Goal: Information Seeking & Learning: Learn about a topic

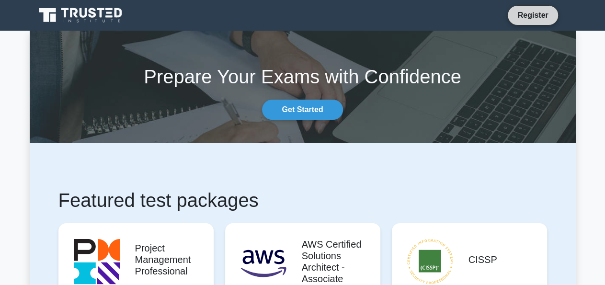
click at [528, 21] on link "Register" at bounding box center [533, 15] width 42 height 12
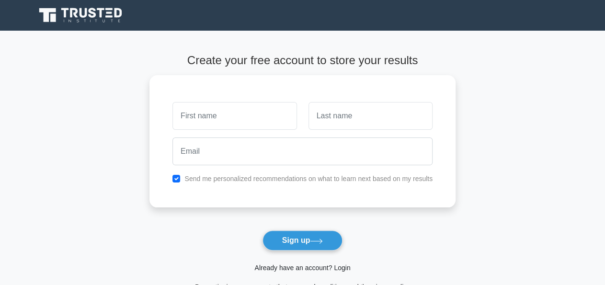
click at [319, 269] on link "Already have an account? Login" at bounding box center [302, 268] width 96 height 8
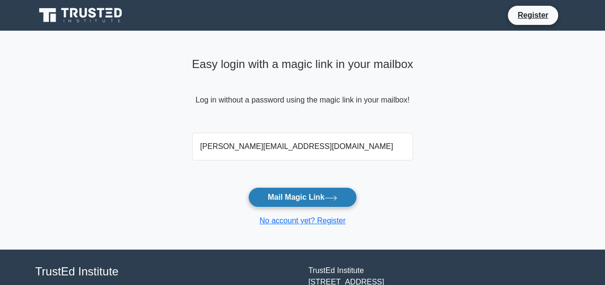
type input "dan.ennis01@gmail.com"
click at [339, 202] on button "Mail Magic Link" at bounding box center [302, 197] width 109 height 20
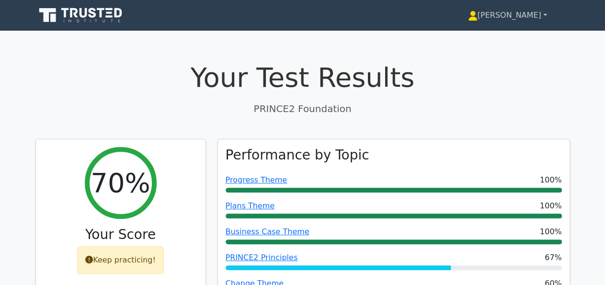
click at [522, 18] on link "Danielle" at bounding box center [507, 15] width 125 height 19
click at [182, 91] on h1 "Your Test Results" at bounding box center [302, 77] width 535 height 32
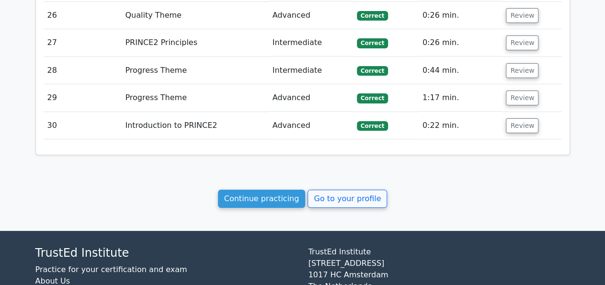
scroll to position [1765, 0]
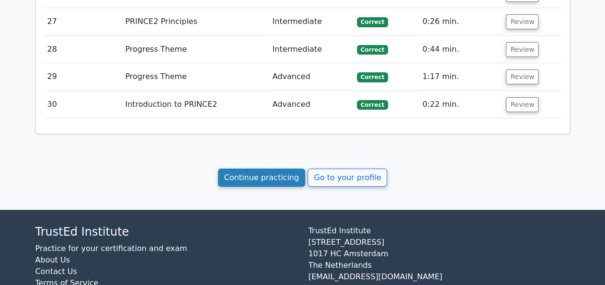
click at [239, 169] on link "Continue practicing" at bounding box center [262, 178] width 88 height 18
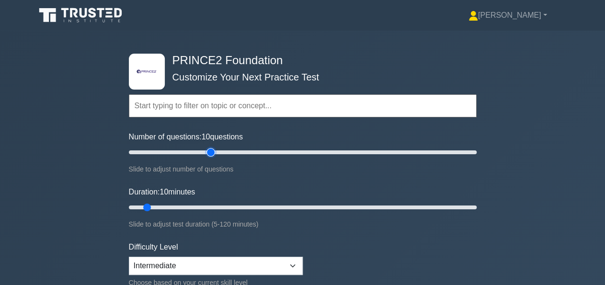
click at [211, 151] on input "Number of questions: 10 questions" at bounding box center [303, 152] width 348 height 11
type input "40"
click at [194, 151] on input "Number of questions: 50 questions" at bounding box center [303, 152] width 348 height 11
click at [193, 205] on input "Duration: 10 minutes" at bounding box center [303, 207] width 348 height 11
click at [216, 205] on input "Duration: 25 minutes" at bounding box center [303, 207] width 348 height 11
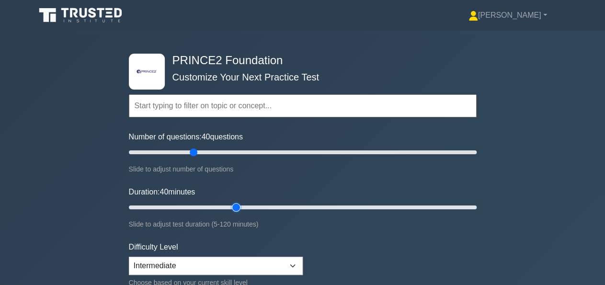
type input "40"
click at [241, 205] on input "Duration: 40 minutes" at bounding box center [303, 207] width 348 height 11
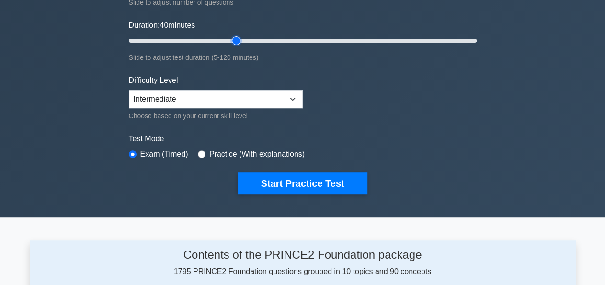
scroll to position [199, 0]
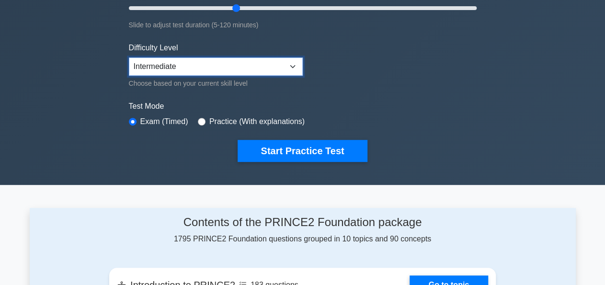
click at [129, 57] on select "Beginner Intermediate Expert" at bounding box center [216, 66] width 174 height 18
select select "expert"
click option "Expert" at bounding box center [0, 0] width 0 height 0
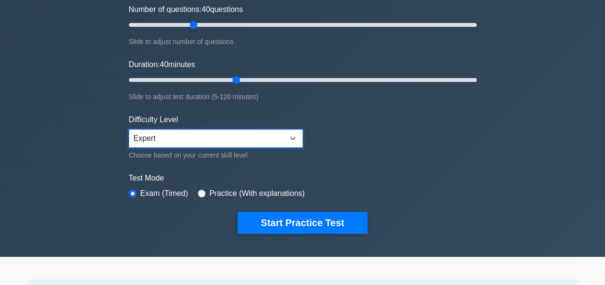
scroll to position [50, 0]
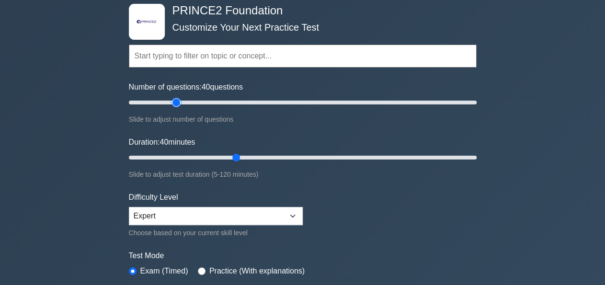
click at [174, 101] on input "Number of questions: 40 questions" at bounding box center [303, 102] width 348 height 11
click at [164, 100] on input "Number of questions: 30 questions" at bounding box center [303, 102] width 348 height 11
type input "20"
click at [162, 102] on input "Number of questions: 25 questions" at bounding box center [303, 102] width 348 height 11
click at [164, 156] on input "Duration: 15 minutes" at bounding box center [303, 157] width 348 height 11
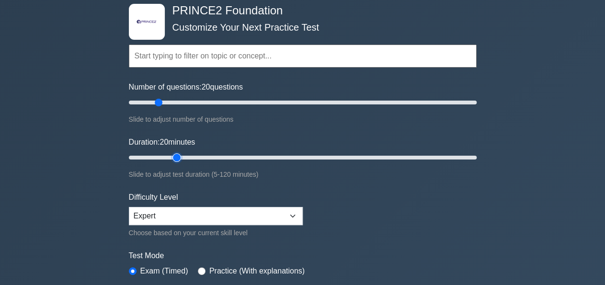
type input "20"
click at [171, 157] on input "Duration: 20 minutes" at bounding box center [303, 157] width 348 height 11
click at [151, 103] on input "Number of questions: 20 questions" at bounding box center [303, 102] width 348 height 11
click at [161, 103] on input "Number of questions: 15 questions" at bounding box center [303, 102] width 348 height 11
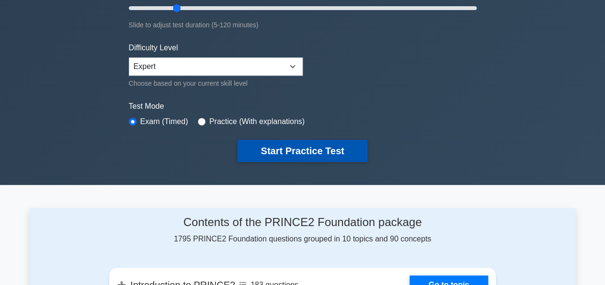
scroll to position [0, 0]
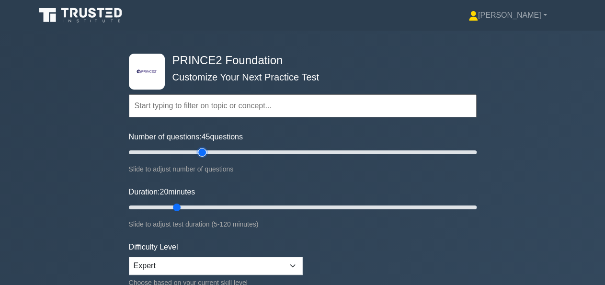
click at [203, 152] on input "Number of questions: 45 questions" at bounding box center [303, 152] width 348 height 11
type input "40"
click at [191, 152] on input "Number of questions: 40 questions" at bounding box center [303, 152] width 348 height 11
click at [187, 207] on input "Duration: 20 minutes" at bounding box center [303, 207] width 348 height 11
click at [197, 204] on input "Duration: 25 minutes" at bounding box center [303, 207] width 348 height 11
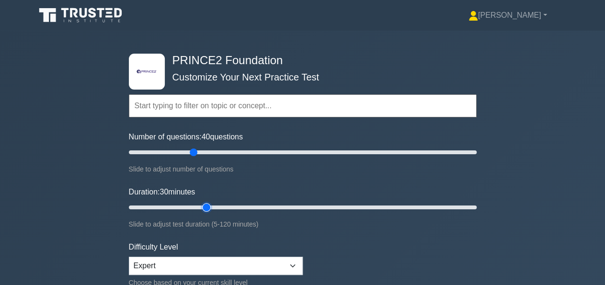
type input "30"
click at [206, 205] on input "Duration: 30 minutes" at bounding box center [303, 207] width 348 height 11
type input "30"
click at [178, 154] on input "Number of questions: 40 questions" at bounding box center [303, 152] width 348 height 11
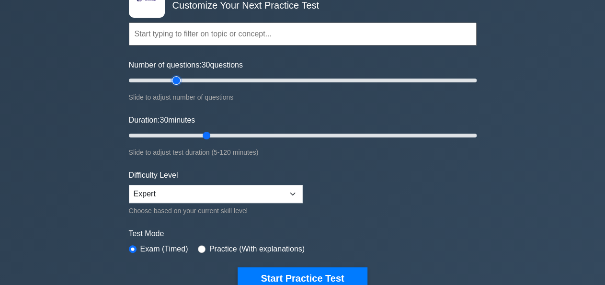
scroll to position [100, 0]
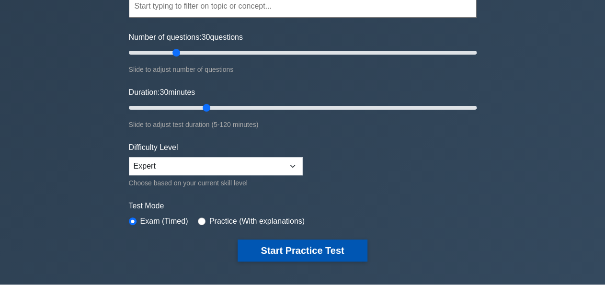
click at [285, 249] on button "Start Practice Test" at bounding box center [302, 250] width 129 height 22
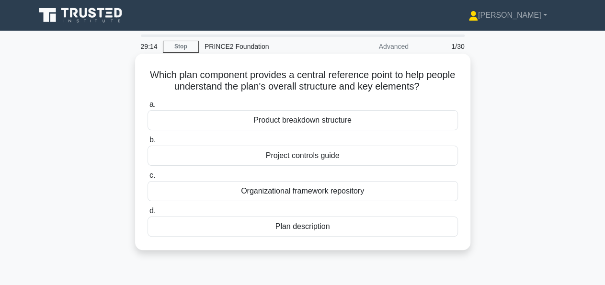
click at [307, 128] on div "Product breakdown structure" at bounding box center [303, 120] width 310 height 20
click at [148, 108] on input "a. Product breakdown structure" at bounding box center [148, 105] width 0 height 6
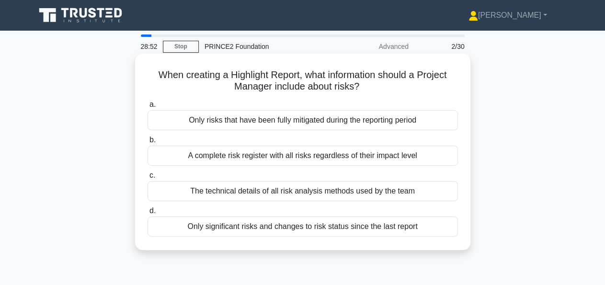
click at [346, 225] on div "Only significant risks and changes to risk status since the last report" at bounding box center [303, 227] width 310 height 20
click at [148, 214] on input "d. Only significant risks and changes to risk status since the last report" at bounding box center [148, 211] width 0 height 6
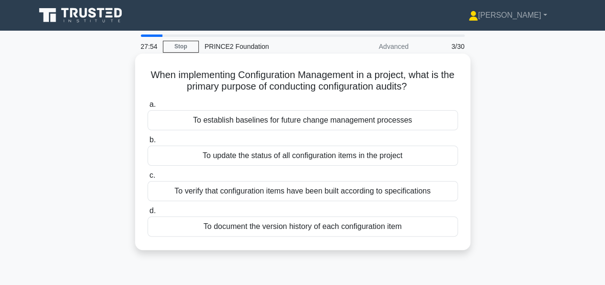
click at [297, 194] on div "To verify that configuration items have been built according to specifications" at bounding box center [303, 191] width 310 height 20
click at [148, 179] on input "c. To verify that configuration items have been built according to specificatio…" at bounding box center [148, 175] width 0 height 6
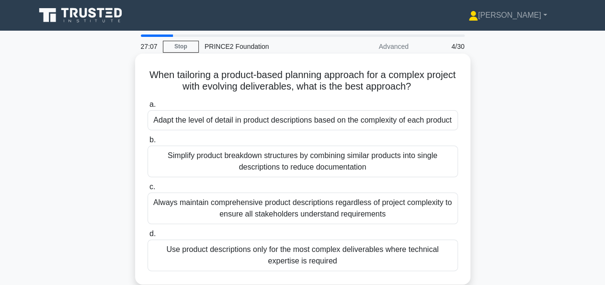
click at [338, 118] on div "Adapt the level of detail in product descriptions based on the complexity of ea…" at bounding box center [303, 120] width 310 height 20
click at [148, 108] on input "a. Adapt the level of detail in product descriptions based on the complexity of…" at bounding box center [148, 105] width 0 height 6
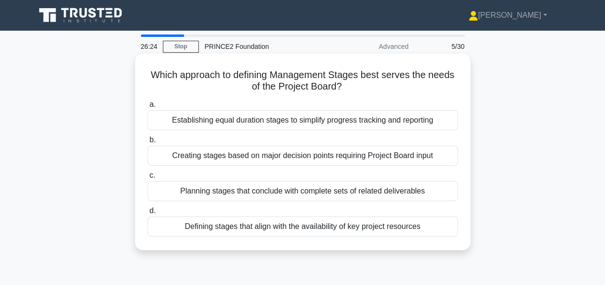
click at [443, 156] on div "Creating stages based on major decision points requiring Project Board input" at bounding box center [303, 156] width 310 height 20
click at [148, 143] on input "b. Creating stages based on major decision points requiring Project Board input" at bounding box center [148, 140] width 0 height 6
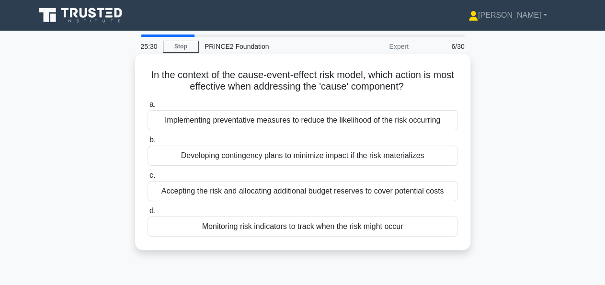
click at [404, 156] on div "Developing contingency plans to minimize impact if the risk materializes" at bounding box center [303, 156] width 310 height 20
click at [148, 143] on input "b. Developing contingency plans to minimize impact if the risk materializes" at bounding box center [148, 140] width 0 height 6
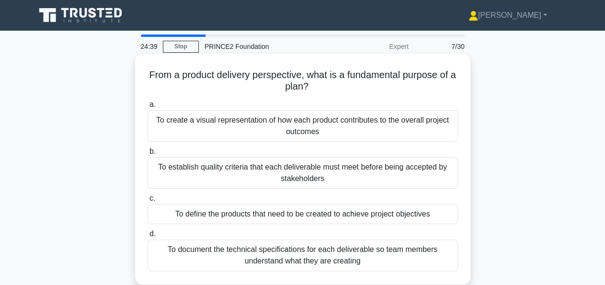
click at [422, 216] on div "To define the products that need to be created to achieve project objectives" at bounding box center [303, 214] width 310 height 20
click at [148, 202] on input "c. To define the products that need to be created to achieve project objectives" at bounding box center [148, 198] width 0 height 6
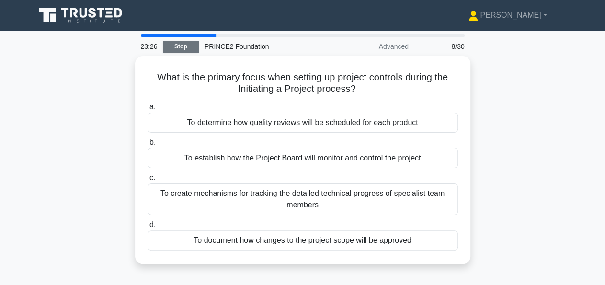
click at [182, 47] on link "Stop" at bounding box center [181, 47] width 36 height 12
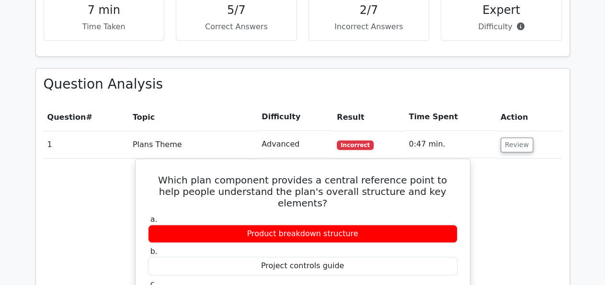
scroll to position [386, 0]
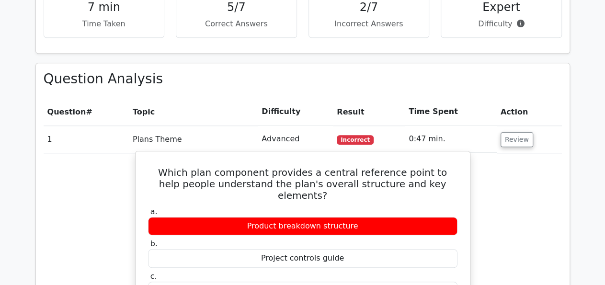
drag, startPoint x: 150, startPoint y: 170, endPoint x: 431, endPoint y: 185, distance: 280.6
click at [431, 185] on h5 "Which plan component provides a central reference point to help people understa…" at bounding box center [302, 184] width 311 height 34
copy h5 "Which plan component provides a central reference point to help people understa…"
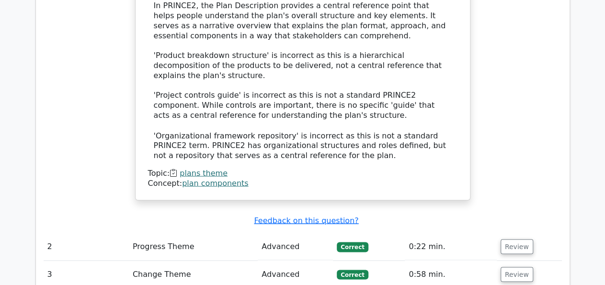
scroll to position [830, 0]
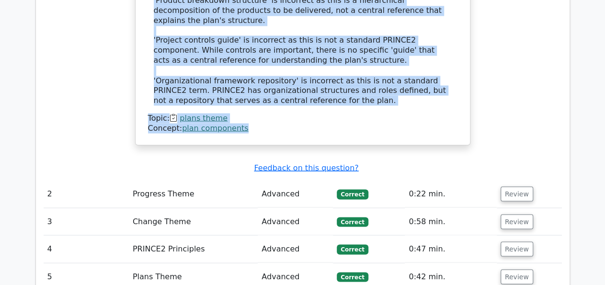
drag, startPoint x: 152, startPoint y: 161, endPoint x: 303, endPoint y: 112, distance: 158.7
copy div "The correct answer is 'Plan description'. In PRINCE2, the Plan Description prov…"
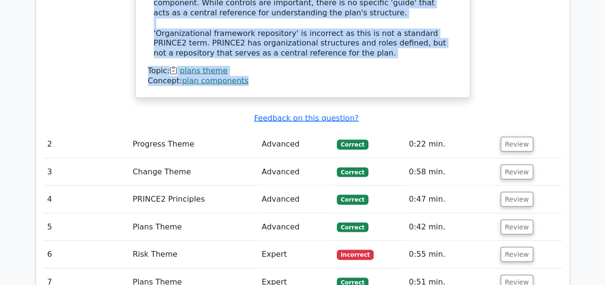
scroll to position [979, 0]
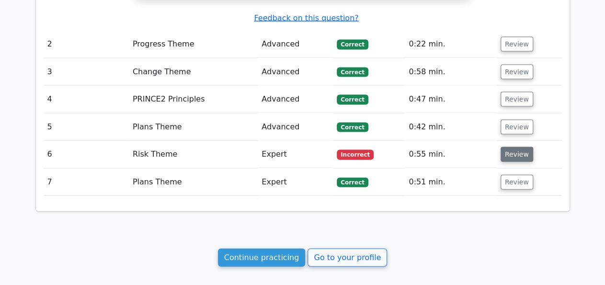
click at [502, 147] on button "Review" at bounding box center [517, 154] width 33 height 15
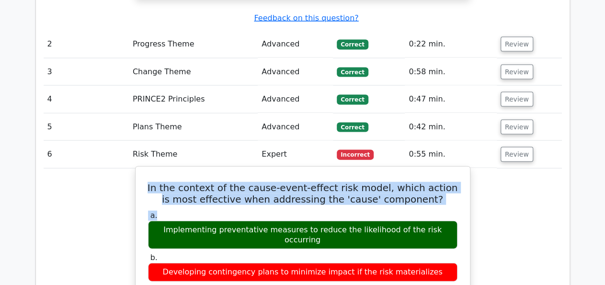
drag, startPoint x: 150, startPoint y: 161, endPoint x: 421, endPoint y: 182, distance: 271.4
click at [423, 209] on div "a. Implementing preventative measures to reduce the likelihood of the risk occu…" at bounding box center [302, 283] width 321 height 149
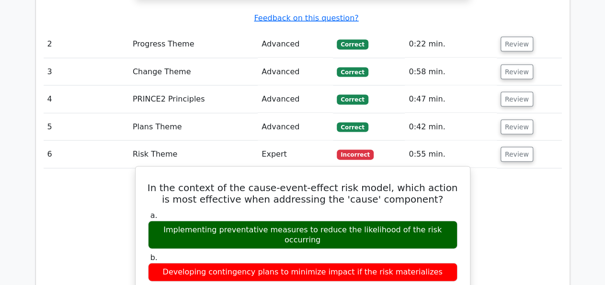
drag, startPoint x: 428, startPoint y: 170, endPoint x: 136, endPoint y: 166, distance: 292.2
copy h5 "In the context of the cause-event-effect risk model, which action is most effec…"
drag, startPoint x: 163, startPoint y: 203, endPoint x: 464, endPoint y: 206, distance: 300.8
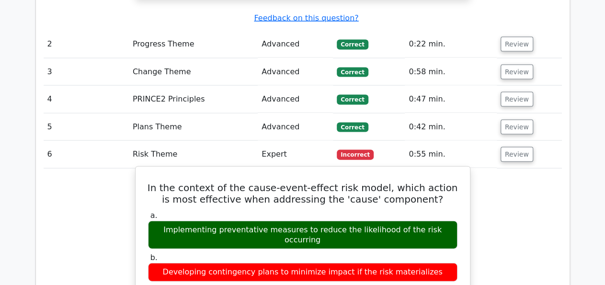
copy div "Implementing preventative measures to reduce the likelihood of the risk occurri…"
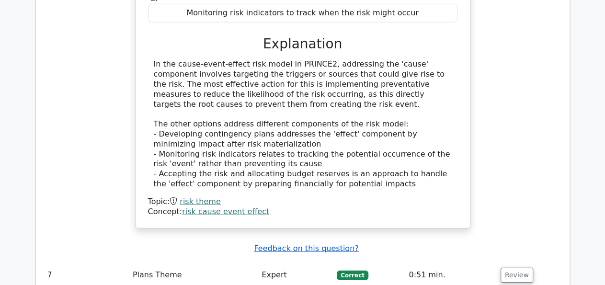
scroll to position [1344, 0]
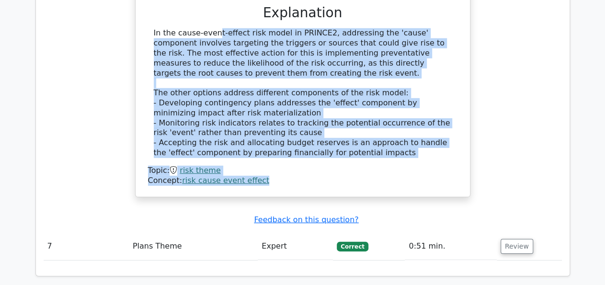
drag, startPoint x: 152, startPoint y: 149, endPoint x: 341, endPoint y: 138, distance: 189.0
click at [341, 138] on div "In the context of the cause-event-effect risk model, which action is most effec…" at bounding box center [302, 0] width 327 height 388
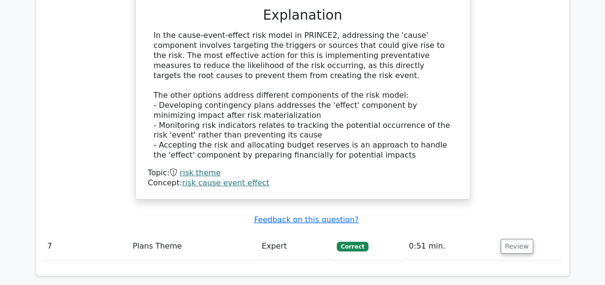
click at [509, 72] on div "In the context of the cause-event-effect risk model, which action is most effec…" at bounding box center [303, 8] width 518 height 408
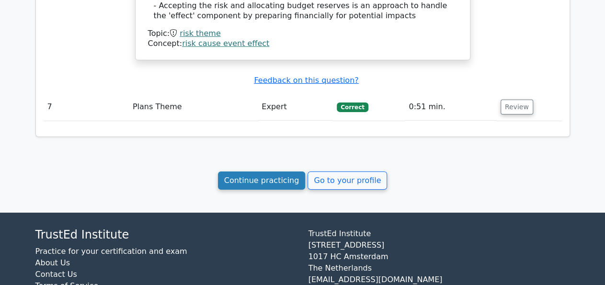
click at [247, 171] on link "Continue practicing" at bounding box center [262, 180] width 88 height 18
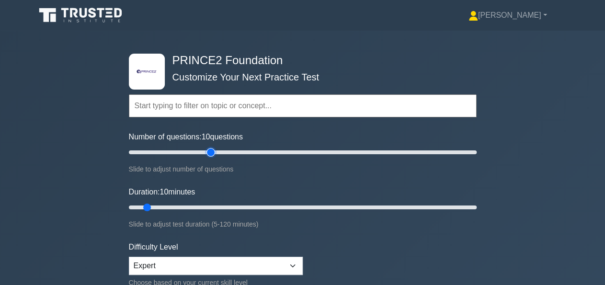
click at [213, 148] on input "Number of questions: 10 questions" at bounding box center [303, 152] width 348 height 11
click at [185, 151] on input "Number of questions: 50 questions" at bounding box center [303, 152] width 348 height 11
click at [168, 149] on input "Number of questions: 35 questions" at bounding box center [303, 152] width 348 height 11
type input "30"
click at [175, 152] on input "Number of questions: 25 questions" at bounding box center [303, 152] width 348 height 11
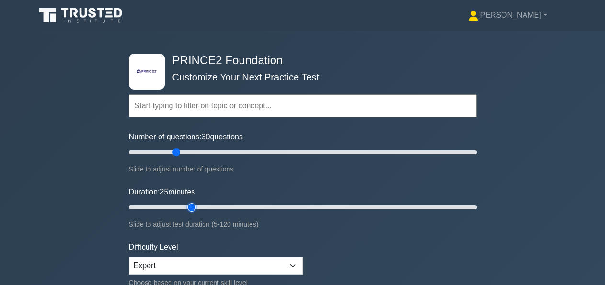
click at [193, 205] on input "Duration: 25 minutes" at bounding box center [303, 207] width 348 height 11
type input "30"
click at [201, 206] on input "Duration: 25 minutes" at bounding box center [303, 207] width 348 height 11
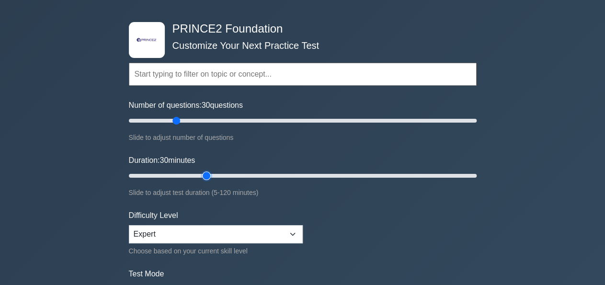
scroll to position [50, 0]
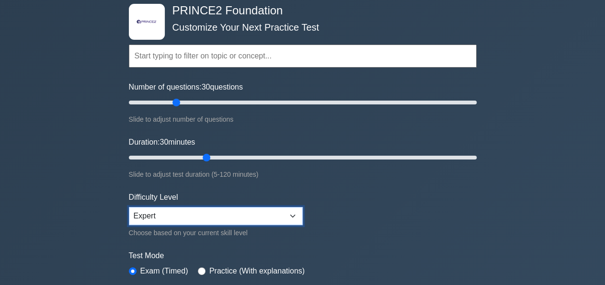
click at [129, 207] on select "Beginner Intermediate Expert" at bounding box center [216, 216] width 174 height 18
select select "intermediate"
click option "Intermediate" at bounding box center [0, 0] width 0 height 0
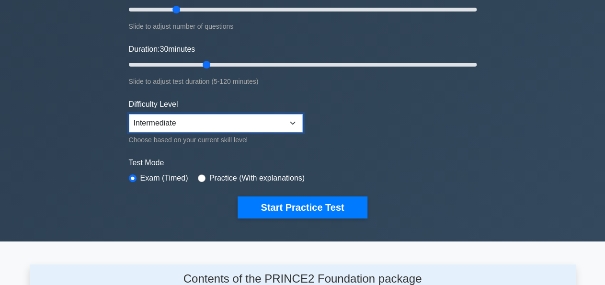
scroll to position [149, 0]
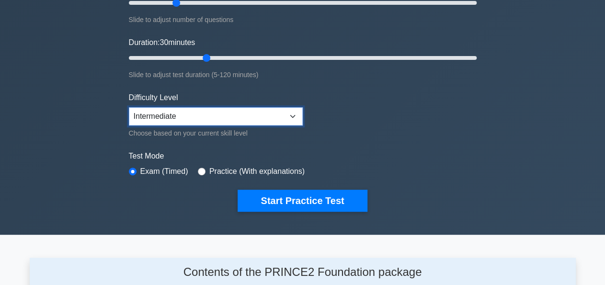
click at [129, 107] on select "Beginner Intermediate Expert" at bounding box center [216, 116] width 174 height 18
click at [233, 114] on select "Beginner Intermediate Expert" at bounding box center [216, 116] width 174 height 18
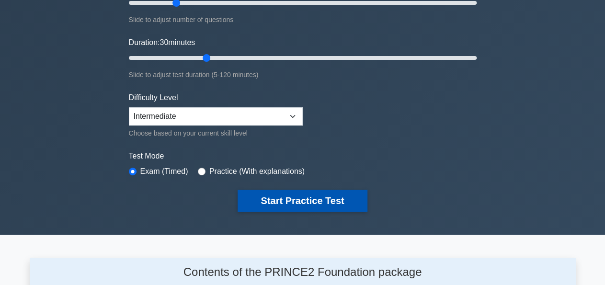
click at [276, 200] on button "Start Practice Test" at bounding box center [302, 201] width 129 height 22
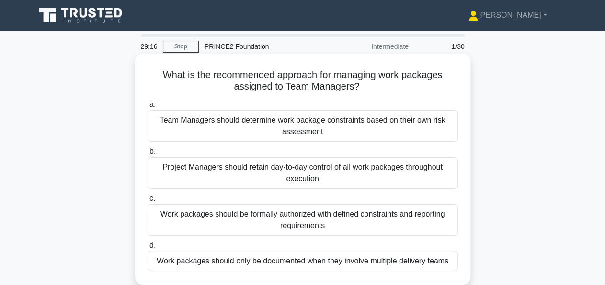
click at [365, 223] on div "Work packages should be formally authorized with defined constraints and report…" at bounding box center [303, 220] width 310 height 32
click at [148, 202] on input "c. Work packages should be formally authorized with defined constraints and rep…" at bounding box center [148, 198] width 0 height 6
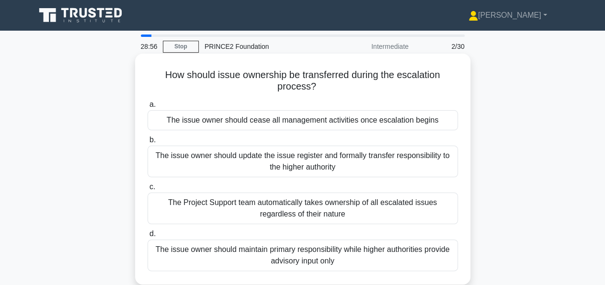
click at [373, 165] on div "The issue owner should update the issue register and formally transfer responsi…" at bounding box center [303, 162] width 310 height 32
click at [148, 143] on input "b. The issue owner should update the issue register and formally transfer respo…" at bounding box center [148, 140] width 0 height 6
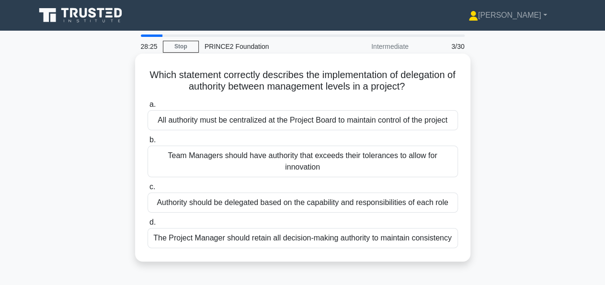
click at [371, 206] on div "Authority should be delegated based on the capability and responsibilities of e…" at bounding box center [303, 203] width 310 height 20
click at [148, 190] on input "c. Authority should be delegated based on the capability and responsibilities o…" at bounding box center [148, 187] width 0 height 6
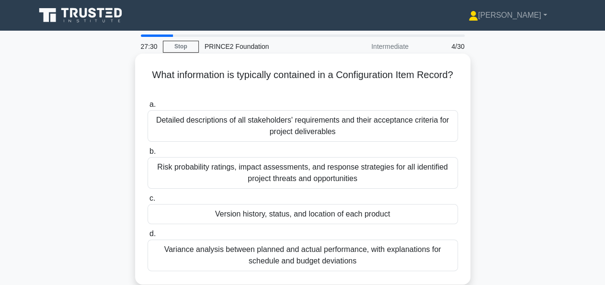
click at [379, 176] on div "Risk probability ratings, impact assessments, and response strategies for all i…" at bounding box center [303, 173] width 310 height 32
click at [148, 155] on input "b. Risk probability ratings, impact assessments, and response strategies for al…" at bounding box center [148, 151] width 0 height 6
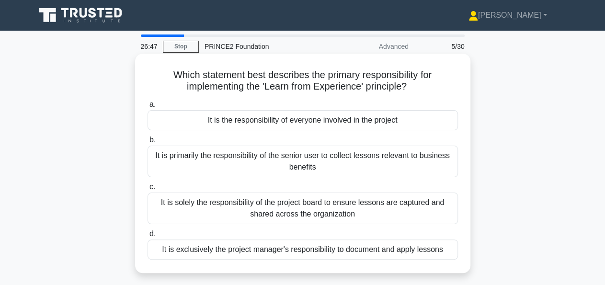
click at [346, 125] on div "It is the responsibility of everyone involved in the project" at bounding box center [303, 120] width 310 height 20
click at [148, 108] on input "a. It is the responsibility of everyone involved in the project" at bounding box center [148, 105] width 0 height 6
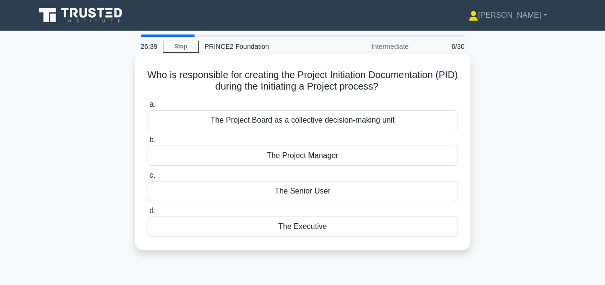
click at [348, 158] on div "The Project Manager" at bounding box center [303, 156] width 310 height 20
click at [148, 143] on input "b. The Project Manager" at bounding box center [148, 140] width 0 height 6
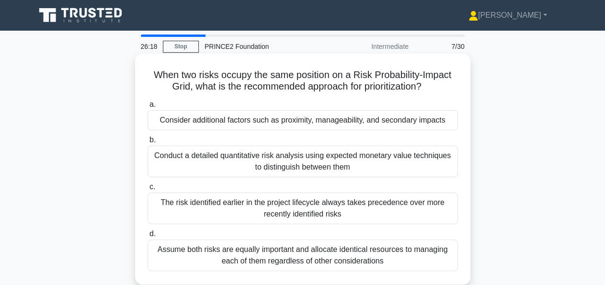
click at [358, 123] on div "Consider additional factors such as proximity, manageability, and secondary imp…" at bounding box center [303, 120] width 310 height 20
click at [148, 108] on input "a. Consider additional factors such as proximity, manageability, and secondary …" at bounding box center [148, 105] width 0 height 6
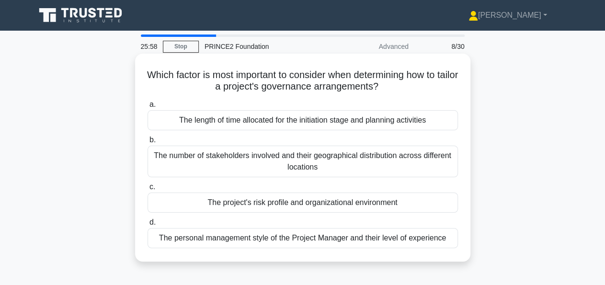
click at [376, 203] on div "The project's risk profile and organizational environment" at bounding box center [303, 203] width 310 height 20
click at [148, 190] on input "c. The project's risk profile and organizational environment" at bounding box center [148, 187] width 0 height 6
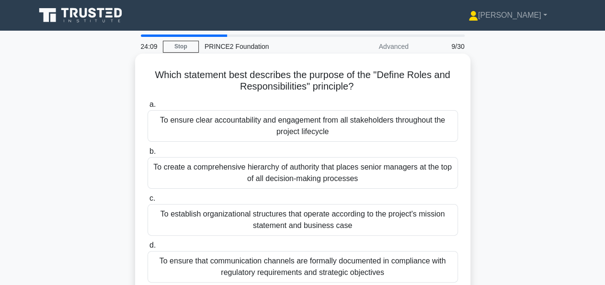
click at [363, 224] on div "To establish organizational structures that operate according to the project's …" at bounding box center [303, 220] width 310 height 32
click at [148, 202] on input "c. To establish organizational structures that operate according to the project…" at bounding box center [148, 198] width 0 height 6
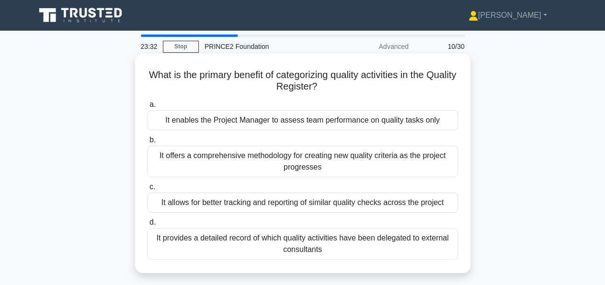
click at [417, 201] on div "It allows for better tracking and reporting of similar quality checks across th…" at bounding box center [303, 203] width 310 height 20
click at [148, 190] on input "c. It allows for better tracking and reporting of similar quality checks across…" at bounding box center [148, 187] width 0 height 6
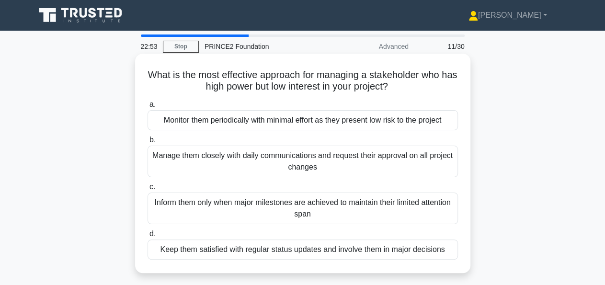
click at [408, 252] on div "Keep them satisfied with regular status updates and involve them in major decis…" at bounding box center [303, 249] width 310 height 20
click at [148, 237] on input "d. Keep them satisfied with regular status updates and involve them in major de…" at bounding box center [148, 234] width 0 height 6
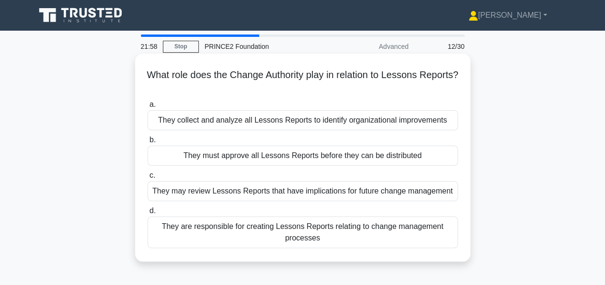
click at [419, 152] on div "They must approve all Lessons Reports before they can be distributed" at bounding box center [303, 156] width 310 height 20
click at [148, 143] on input "b. They must approve all Lessons Reports before they can be distributed" at bounding box center [148, 140] width 0 height 6
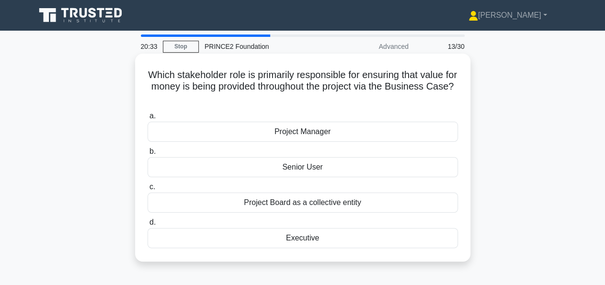
click at [325, 134] on div "Project Manager" at bounding box center [303, 132] width 310 height 20
click at [148, 119] on input "a. Project Manager" at bounding box center [148, 116] width 0 height 6
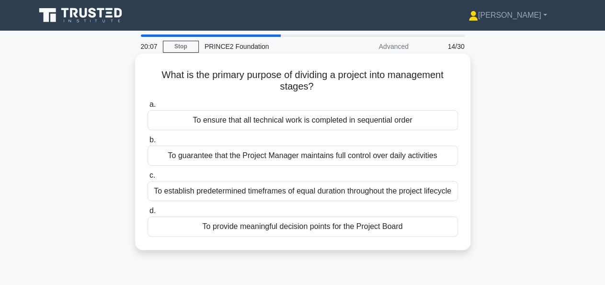
click at [329, 227] on div "To provide meaningful decision points for the Project Board" at bounding box center [303, 227] width 310 height 20
click at [148, 214] on input "d. To provide meaningful decision points for the Project Board" at bounding box center [148, 211] width 0 height 6
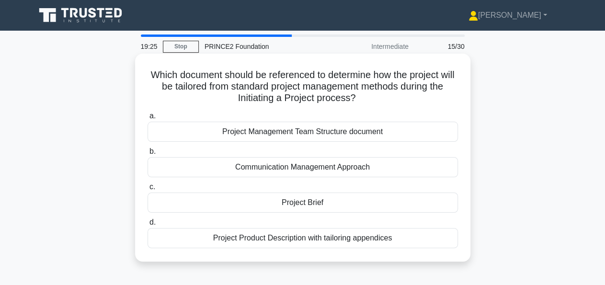
click at [352, 204] on div "Project Brief" at bounding box center [303, 203] width 310 height 20
click at [148, 190] on input "c. Project Brief" at bounding box center [148, 187] width 0 height 6
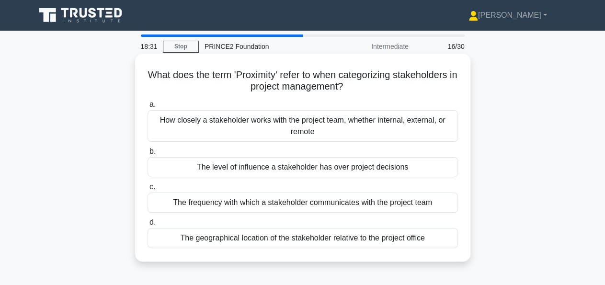
click at [351, 169] on div "The level of influence a stakeholder has over project decisions" at bounding box center [303, 167] width 310 height 20
click at [148, 155] on input "b. The level of influence a stakeholder has over project decisions" at bounding box center [148, 151] width 0 height 6
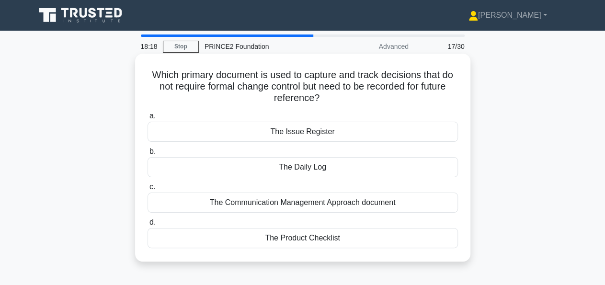
click at [340, 169] on div "The Daily Log" at bounding box center [303, 167] width 310 height 20
click at [148, 155] on input "b. The Daily Log" at bounding box center [148, 151] width 0 height 6
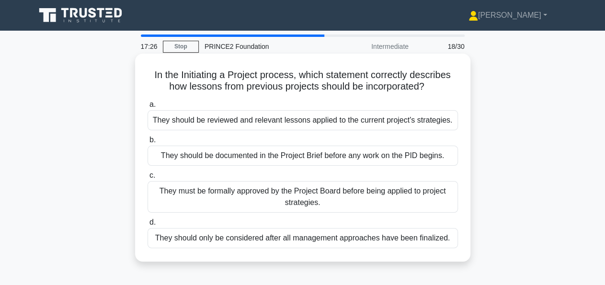
click at [395, 123] on div "They should be reviewed and relevant lessons applied to the current project's s…" at bounding box center [303, 120] width 310 height 20
click at [148, 108] on input "a. They should be reviewed and relevant lessons applied to the current project'…" at bounding box center [148, 105] width 0 height 6
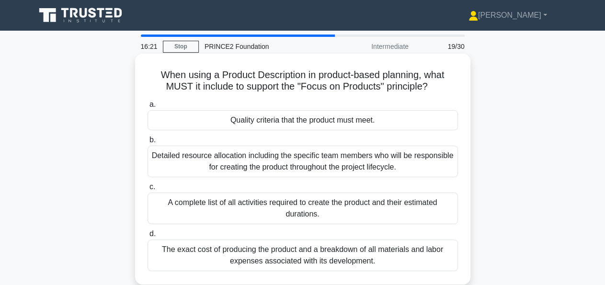
click at [350, 117] on div "Quality criteria that the product must meet." at bounding box center [303, 120] width 310 height 20
click at [148, 108] on input "a. Quality criteria that the product must meet." at bounding box center [148, 105] width 0 height 6
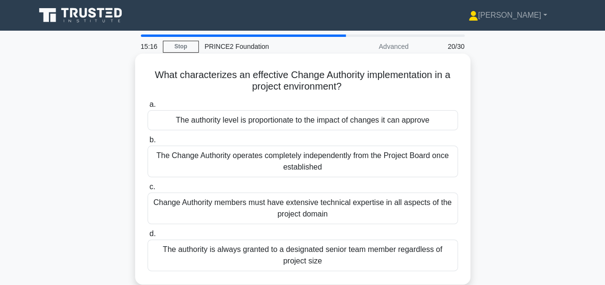
click at [333, 166] on div "The Change Authority operates completely independently from the Project Board o…" at bounding box center [303, 162] width 310 height 32
click at [148, 143] on input "b. The Change Authority operates completely independently from the Project Boar…" at bounding box center [148, 140] width 0 height 6
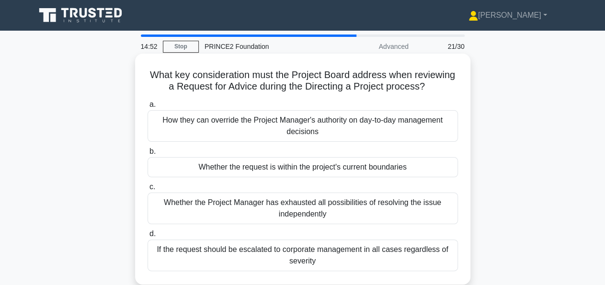
click at [418, 167] on div "Whether the request is within the project's current boundaries" at bounding box center [303, 167] width 310 height 20
click at [148, 155] on input "b. Whether the request is within the project's current boundaries" at bounding box center [148, 151] width 0 height 6
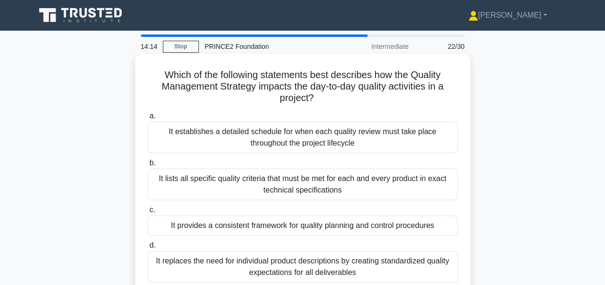
click at [431, 147] on div "It establishes a detailed schedule for when each quality review must take place…" at bounding box center [303, 138] width 310 height 32
click at [148, 119] on input "a. It establishes a detailed schedule for when each quality review must take pl…" at bounding box center [148, 116] width 0 height 6
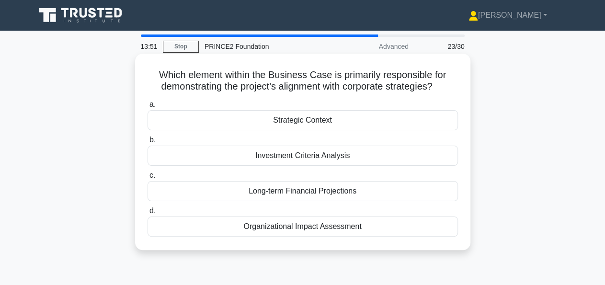
click at [300, 158] on div "Investment Criteria Analysis" at bounding box center [303, 156] width 310 height 20
click at [148, 143] on input "b. Investment Criteria Analysis" at bounding box center [148, 140] width 0 height 6
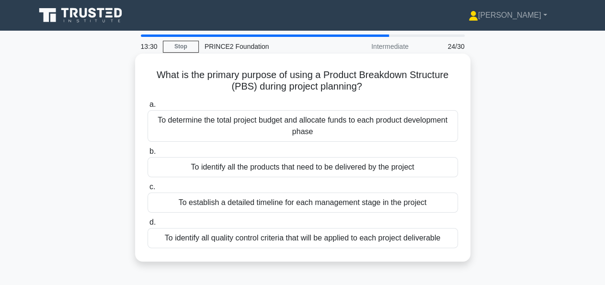
click at [311, 169] on div "To identify all the products that need to be delivered by the project" at bounding box center [303, 167] width 310 height 20
click at [148, 155] on input "b. To identify all the products that need to be delivered by the project" at bounding box center [148, 151] width 0 height 6
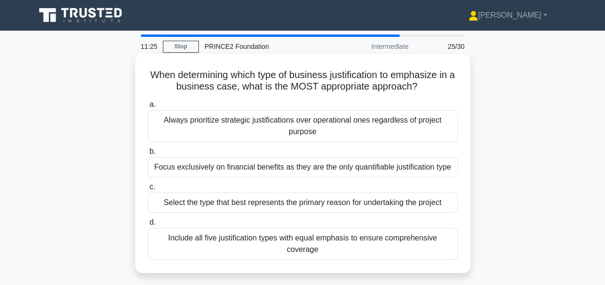
click at [345, 195] on div "Select the type that best represents the primary reason for undertaking the pro…" at bounding box center [303, 203] width 310 height 20
click at [148, 190] on input "c. Select the type that best represents the primary reason for undertaking the …" at bounding box center [148, 187] width 0 height 6
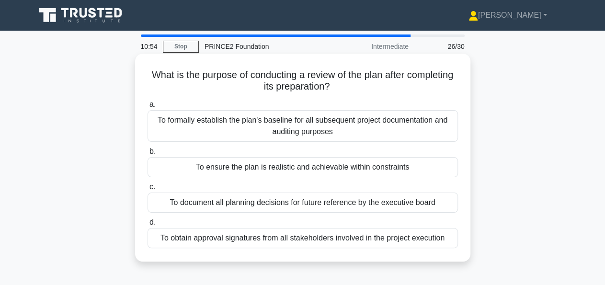
click at [388, 134] on div "To formally establish the plan's baseline for all subsequent project documentat…" at bounding box center [303, 126] width 310 height 32
click at [148, 108] on input "a. To formally establish the plan's baseline for all subsequent project documen…" at bounding box center [148, 105] width 0 height 6
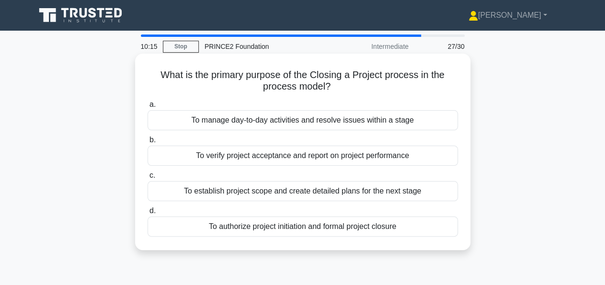
click at [401, 228] on div "To authorize project initiation and formal project closure" at bounding box center [303, 227] width 310 height 20
click at [148, 214] on input "d. To authorize project initiation and formal project closure" at bounding box center [148, 211] width 0 height 6
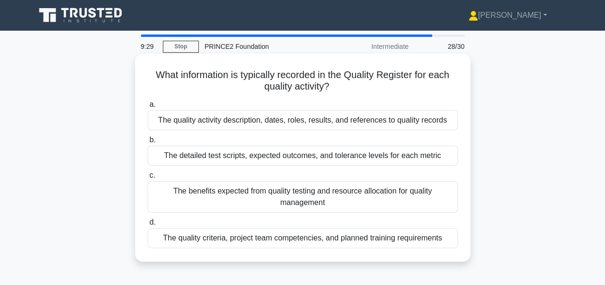
click at [388, 121] on div "The quality activity description, dates, roles, results, and references to qual…" at bounding box center [303, 120] width 310 height 20
click at [148, 108] on input "a. The quality activity description, dates, roles, results, and references to q…" at bounding box center [148, 105] width 0 height 6
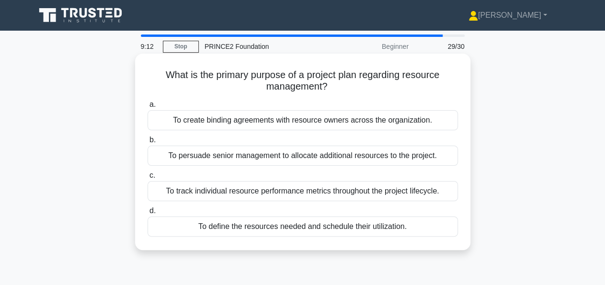
click at [425, 234] on div "To define the resources needed and schedule their utilization." at bounding box center [303, 227] width 310 height 20
click at [148, 214] on input "d. To define the resources needed and schedule their utilization." at bounding box center [148, 211] width 0 height 6
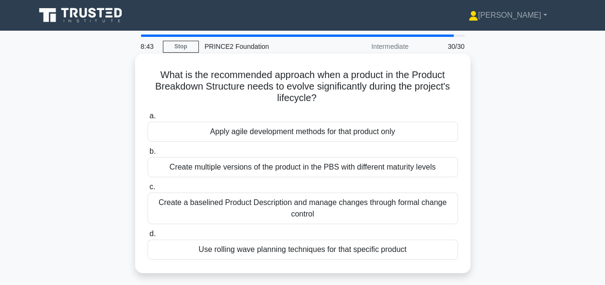
click at [384, 211] on div "Create a baselined Product Description and manage changes through formal change…" at bounding box center [303, 209] width 310 height 32
click at [148, 190] on input "c. Create a baselined Product Description and manage changes through formal cha…" at bounding box center [148, 187] width 0 height 6
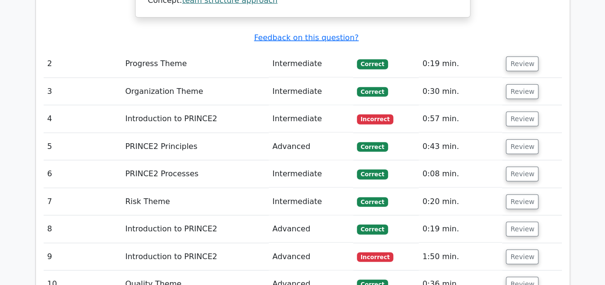
scroll to position [1153, 0]
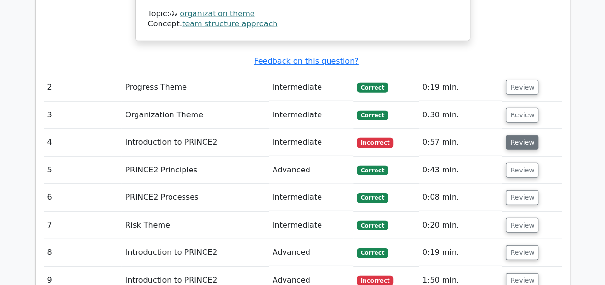
click at [520, 135] on button "Review" at bounding box center [522, 142] width 33 height 15
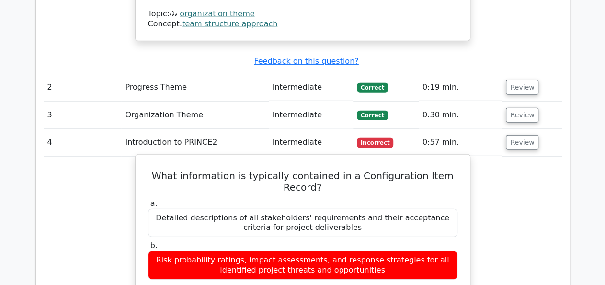
drag, startPoint x: 151, startPoint y: 152, endPoint x: 460, endPoint y: 151, distance: 308.9
copy h5 "What information is typically contained in a Configuration Item Record?"
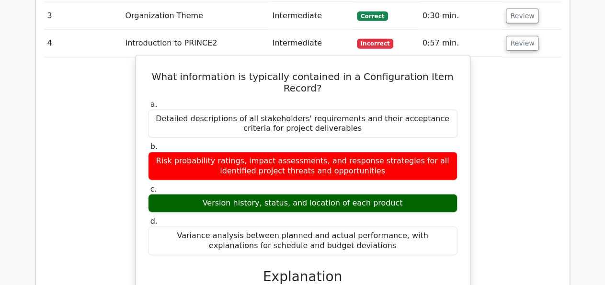
scroll to position [1253, 0]
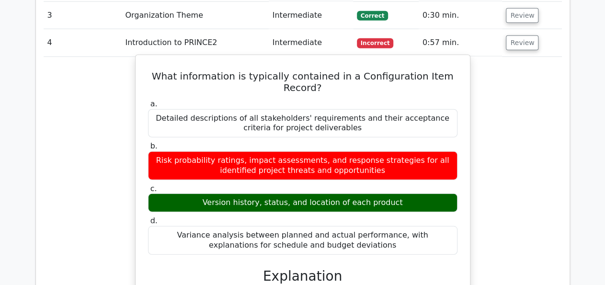
drag, startPoint x: 409, startPoint y: 170, endPoint x: 208, endPoint y: 166, distance: 200.3
click at [208, 194] on div "Version history, status, and location of each product" at bounding box center [302, 203] width 309 height 19
copy div "Version history, status, and location of each product"
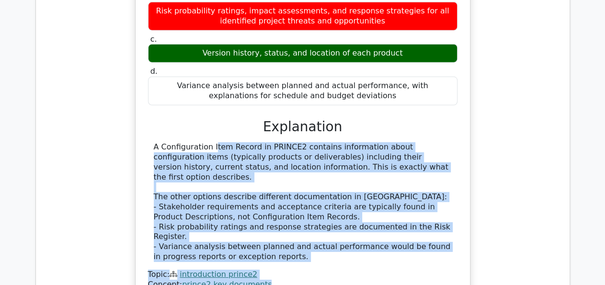
drag, startPoint x: 147, startPoint y: 107, endPoint x: 314, endPoint y: 228, distance: 205.9
click at [314, 228] on div "a. Detailed descriptions of all stakeholders' requirements and their acceptance…" at bounding box center [302, 119] width 311 height 342
copy div "A Configuration Item Record in PRINCE2 contains information about configuration…"
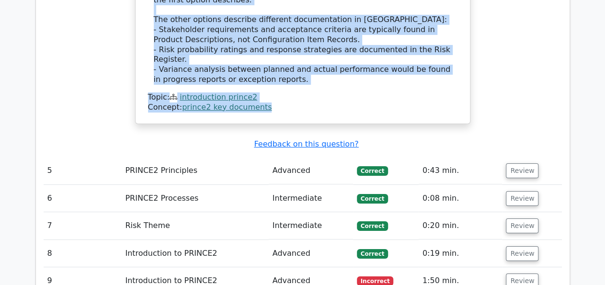
scroll to position [1602, 0]
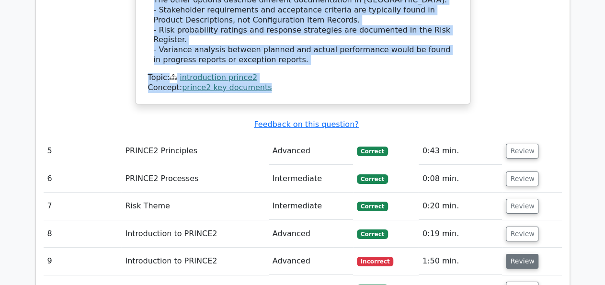
click at [516, 254] on button "Review" at bounding box center [522, 261] width 33 height 15
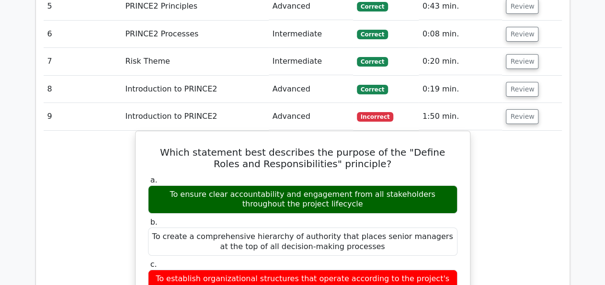
scroll to position [1801, 0]
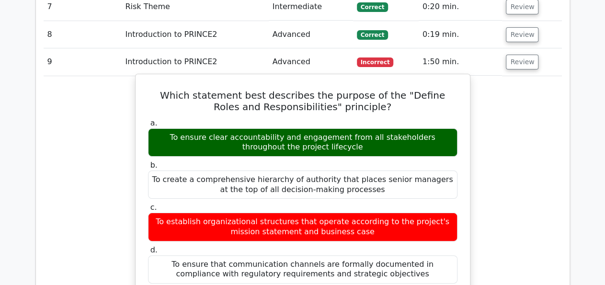
drag, startPoint x: 151, startPoint y: 33, endPoint x: 371, endPoint y: 47, distance: 219.9
click at [371, 90] on h5 "Which statement best describes the purpose of the "Define Roles and Responsibil…" at bounding box center [302, 101] width 311 height 23
copy h5 "Which statement best describes the purpose of the "Define Roles and Responsibil…"
drag, startPoint x: 156, startPoint y: 75, endPoint x: 332, endPoint y: 86, distance: 177.1
click at [332, 128] on div "To ensure clear accountability and engagement from all stakeholders throughout …" at bounding box center [302, 142] width 309 height 29
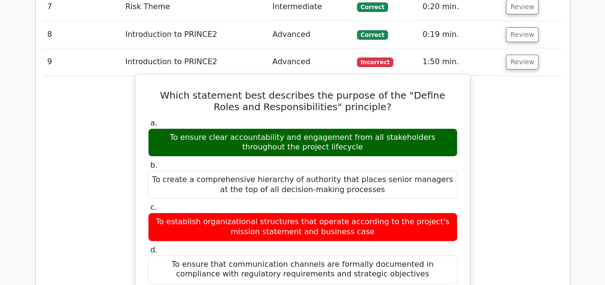
copy div "To ensure clear accountability and engagement from all stakeholders throughout …"
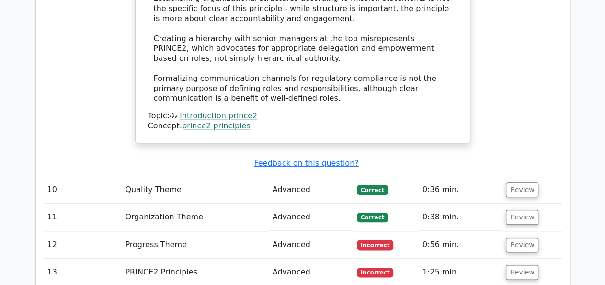
scroll to position [2349, 0]
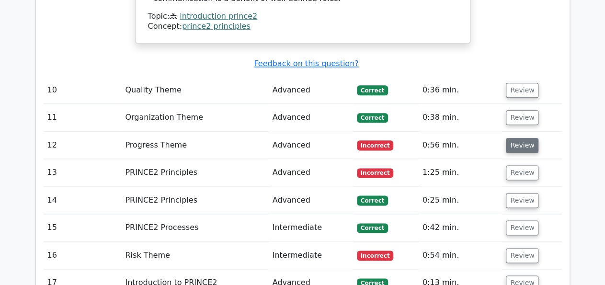
click at [523, 138] on button "Review" at bounding box center [522, 145] width 33 height 15
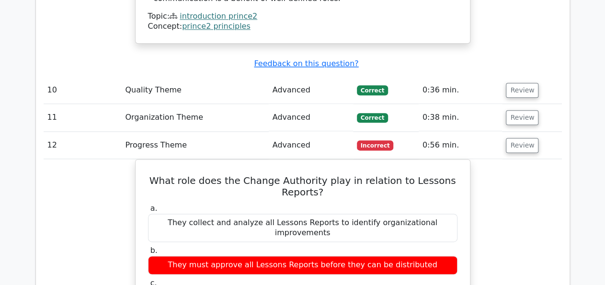
drag, startPoint x: 461, startPoint y: 97, endPoint x: 114, endPoint y: 101, distance: 347.8
copy h5 "What role does the Change Authority play in relation to Lessons Reports?"
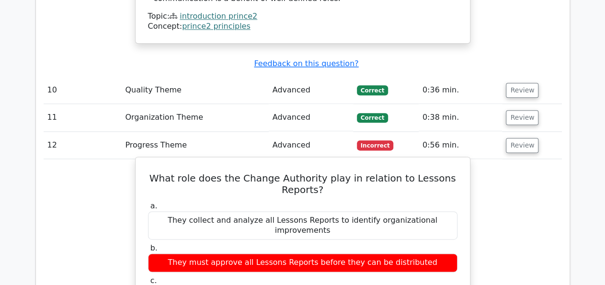
drag, startPoint x: 449, startPoint y: 193, endPoint x: 145, endPoint y: 191, distance: 303.7
copy div "They may review Lessons Reports that have implications for future change manage…"
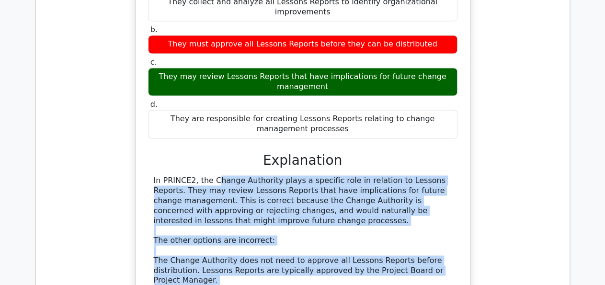
scroll to position [2574, 0]
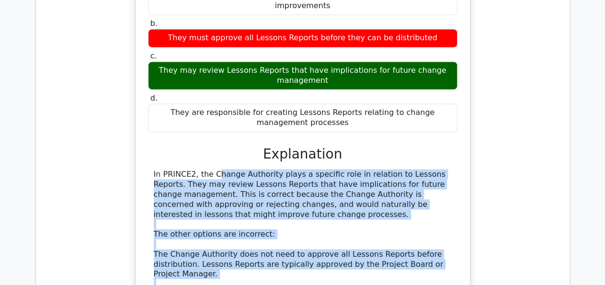
drag, startPoint x: 152, startPoint y: 85, endPoint x: 268, endPoint y: 257, distance: 207.8
click at [268, 257] on div "In PRINCE2, the Change Authority plays a specific role in relation to Lessons R…" at bounding box center [302, 283] width 309 height 227
copy div "In PRINCE2, the Change Authority plays a specific role in relation to Lessons R…"
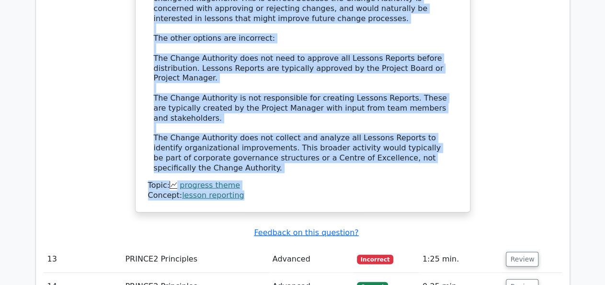
scroll to position [2823, 0]
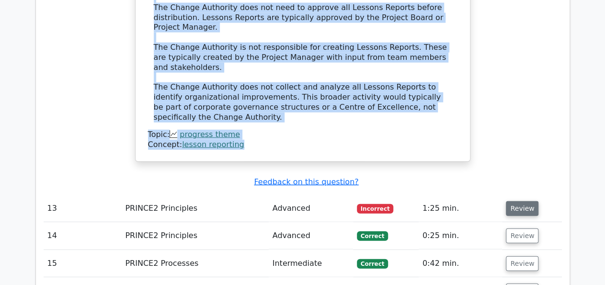
click at [522, 201] on button "Review" at bounding box center [522, 208] width 33 height 15
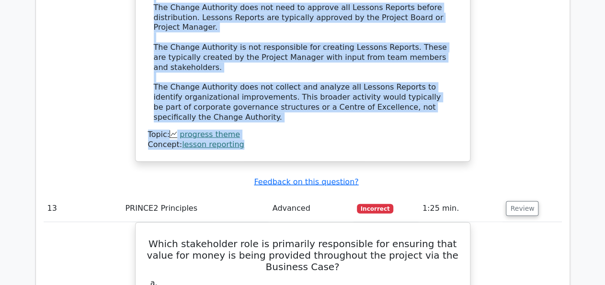
drag, startPoint x: 457, startPoint y: 119, endPoint x: 121, endPoint y: 102, distance: 336.2
copy h5 "Which stakeholder role is primarily responsible for ensuring that value for mon…"
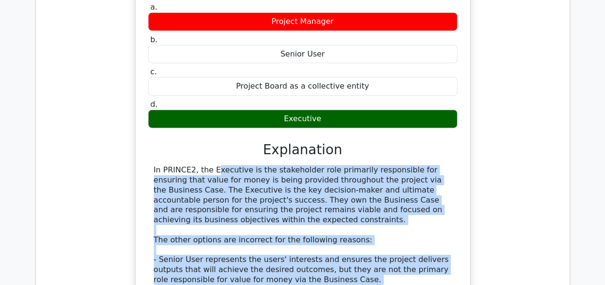
scroll to position [3100, 0]
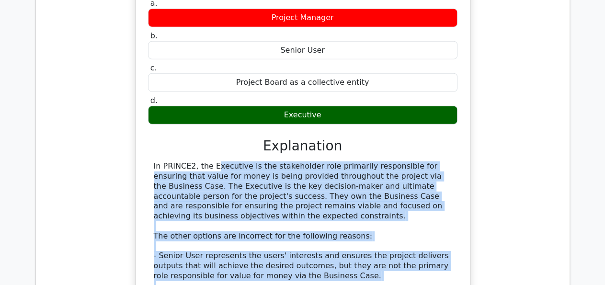
drag, startPoint x: 152, startPoint y: 97, endPoint x: 283, endPoint y: 243, distance: 196.4
click at [283, 243] on div "In PRINCE2, the Executive is the stakeholder role primarily responsible for ens…" at bounding box center [302, 284] width 309 height 247
copy div "In PRINCE2, the Executive is the stakeholder role primarily responsible for ens…"
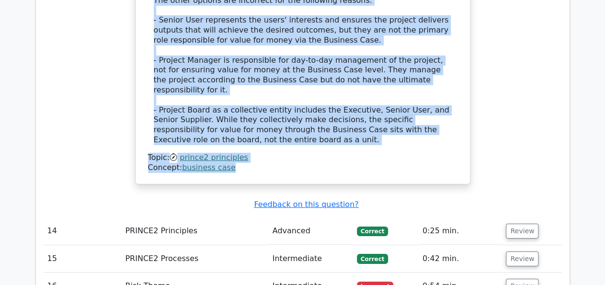
scroll to position [3299, 0]
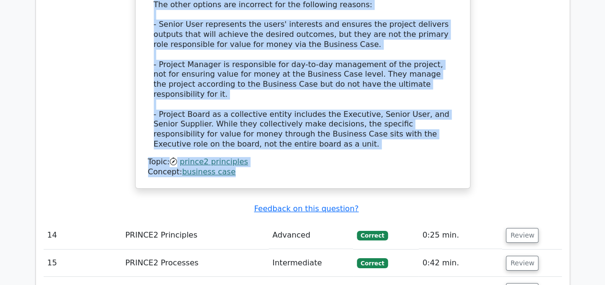
scroll to position [3349, 0]
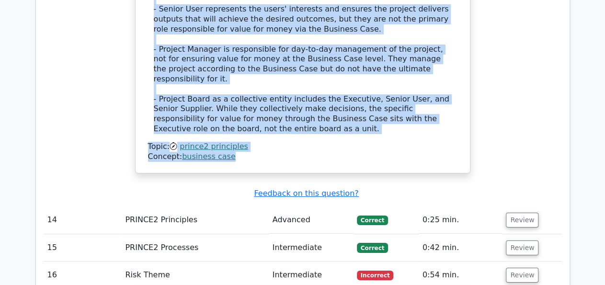
drag, startPoint x: 362, startPoint y: 161, endPoint x: 136, endPoint y: 147, distance: 227.0
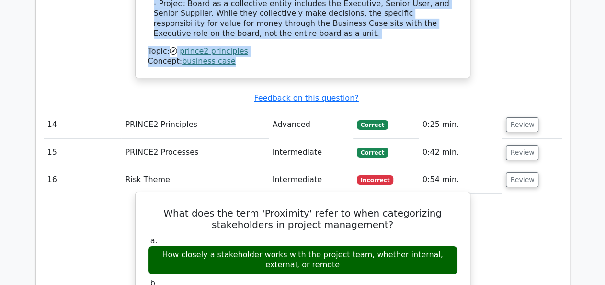
scroll to position [3399, 0]
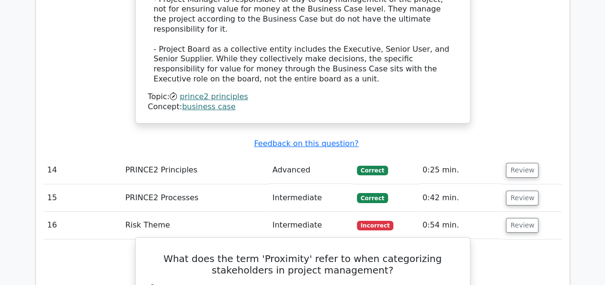
drag, startPoint x: 319, startPoint y: 151, endPoint x: 153, endPoint y: 138, distance: 167.2
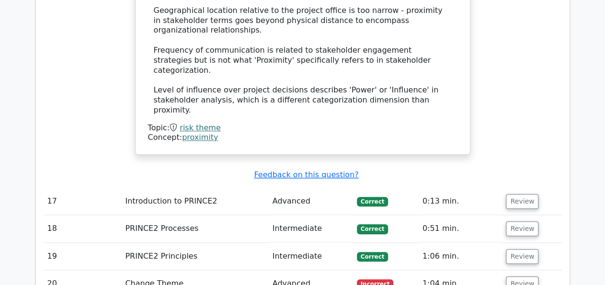
scroll to position [3947, 0]
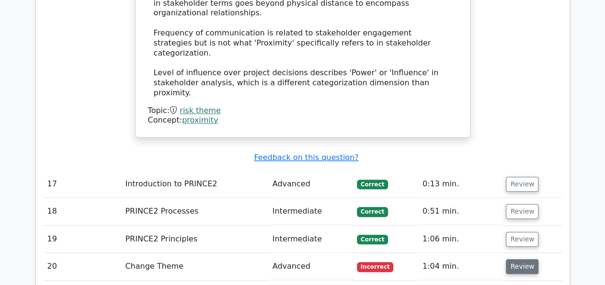
click at [525, 259] on button "Review" at bounding box center [522, 266] width 33 height 15
click at [524, 259] on button "Review" at bounding box center [522, 266] width 33 height 15
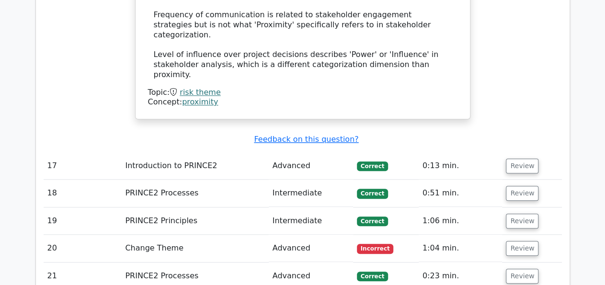
scroll to position [3997, 0]
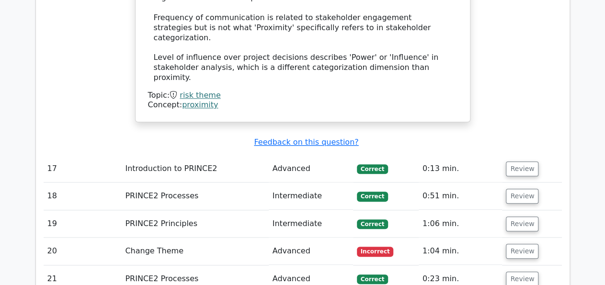
scroll to position [3947, 0]
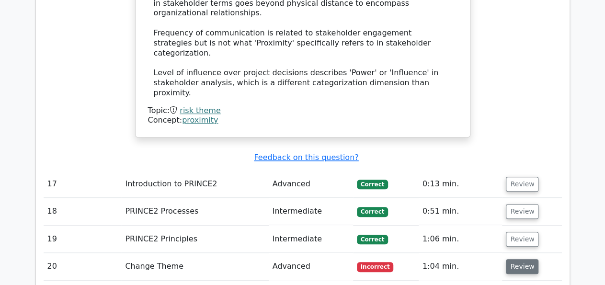
click at [526, 259] on button "Review" at bounding box center [522, 266] width 33 height 15
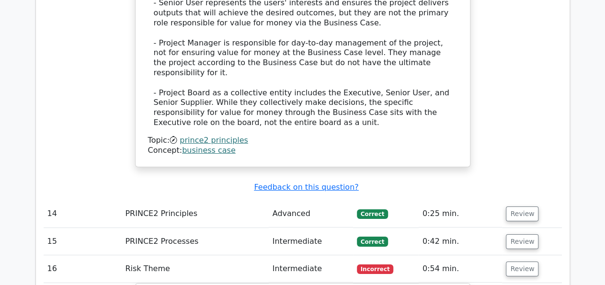
scroll to position [3349, 0]
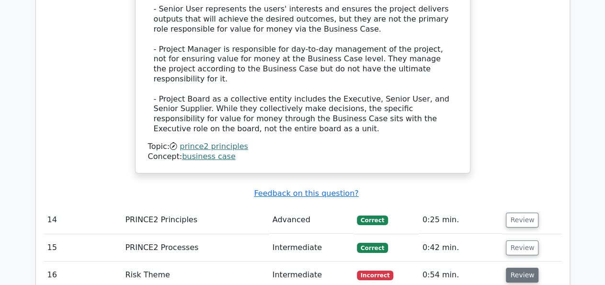
click at [527, 268] on button "Review" at bounding box center [522, 275] width 33 height 15
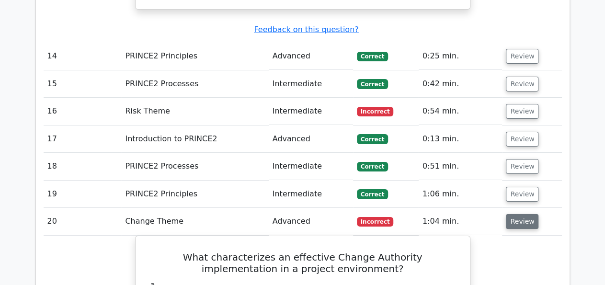
scroll to position [3548, 0]
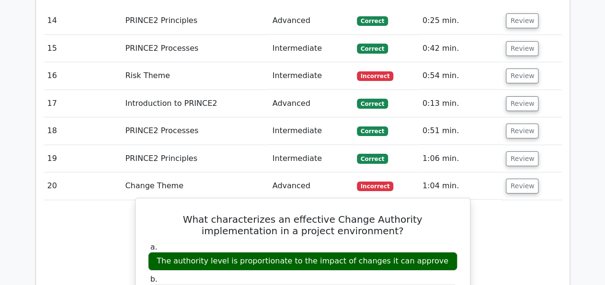
drag, startPoint x: 159, startPoint y: 58, endPoint x: 364, endPoint y: 77, distance: 205.4
drag, startPoint x: 439, startPoint y: 98, endPoint x: 167, endPoint y: 98, distance: 272.1
click at [167, 252] on div "The authority level is proportionate to the impact of changes it can approve" at bounding box center [302, 261] width 309 height 19
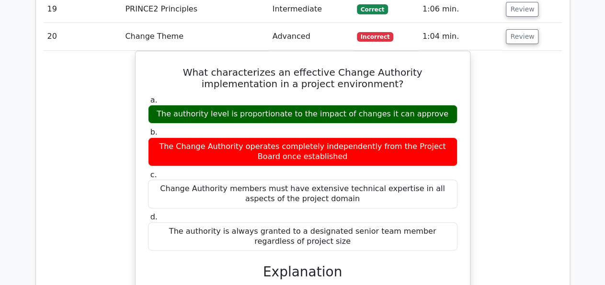
scroll to position [3499, 0]
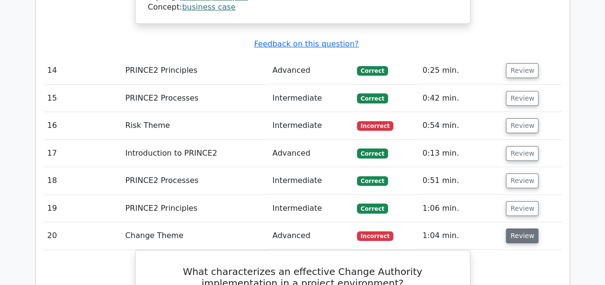
click at [523, 228] on button "Review" at bounding box center [522, 235] width 33 height 15
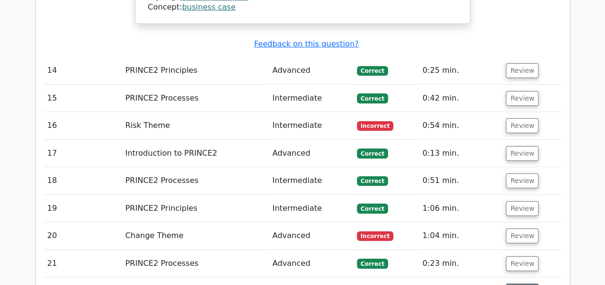
drag, startPoint x: 335, startPoint y: 193, endPoint x: 157, endPoint y: 161, distance: 181.0
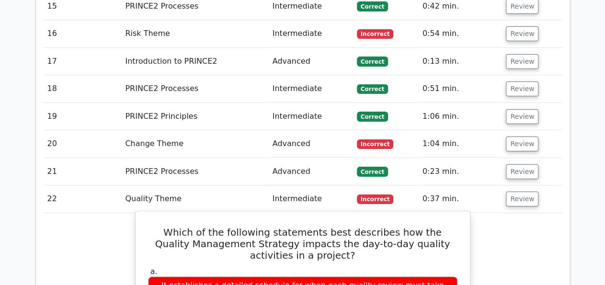
scroll to position [3598, 0]
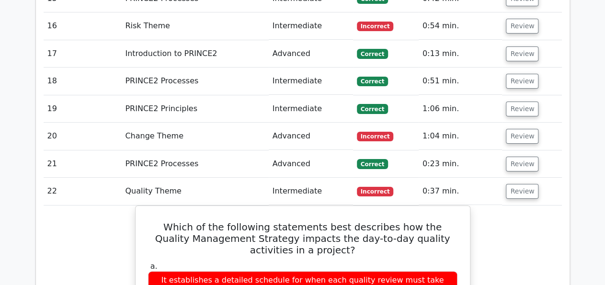
drag, startPoint x: 440, startPoint y: 203, endPoint x: 129, endPoint y: 206, distance: 311.4
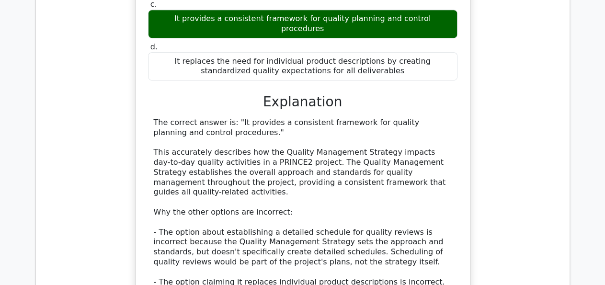
scroll to position [3984, 0]
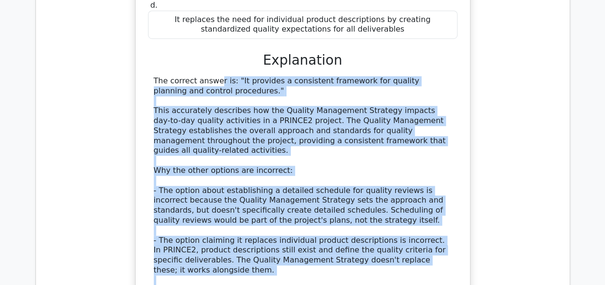
drag, startPoint x: 153, startPoint y: 92, endPoint x: 302, endPoint y: 150, distance: 160.3
click at [302, 150] on div "The correct answer is: "It provides a consistent framework for quality planning…" at bounding box center [302, 214] width 309 height 277
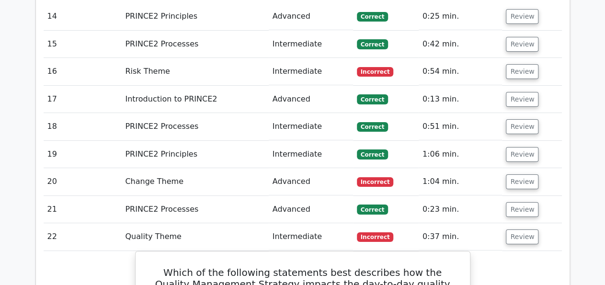
scroll to position [3535, 0]
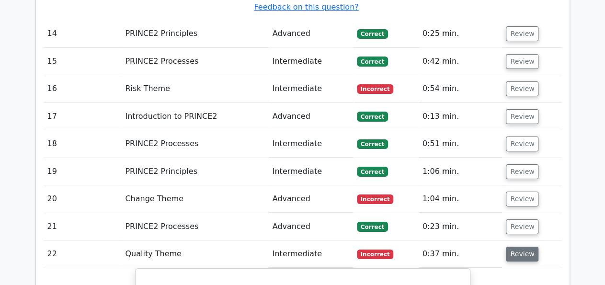
click at [521, 247] on button "Review" at bounding box center [522, 254] width 33 height 15
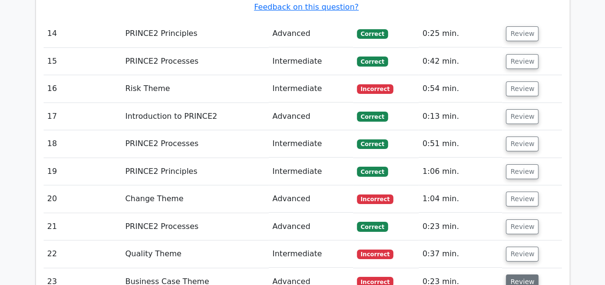
click at [516, 274] on button "Review" at bounding box center [522, 281] width 33 height 15
drag, startPoint x: 446, startPoint y: 165, endPoint x: 156, endPoint y: 151, distance: 290.6
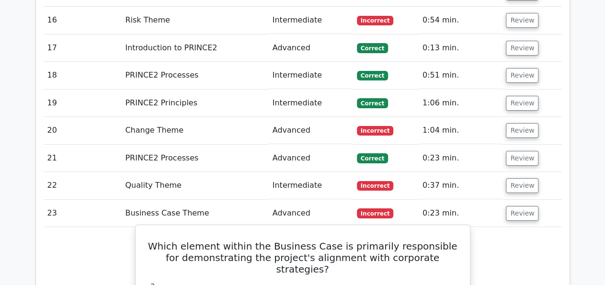
scroll to position [3585, 0]
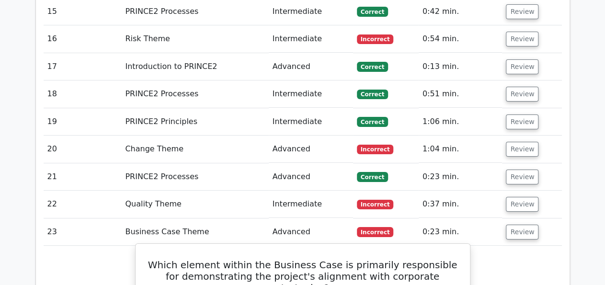
drag, startPoint x: 338, startPoint y: 148, endPoint x: 245, endPoint y: 135, distance: 93.8
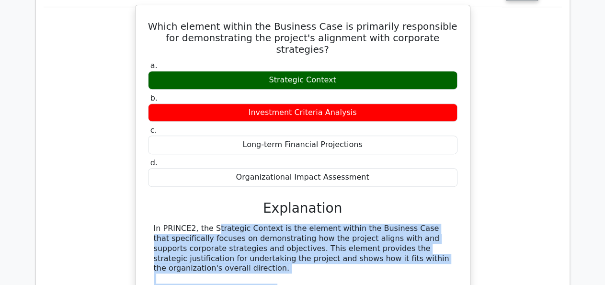
scroll to position [3823, 0]
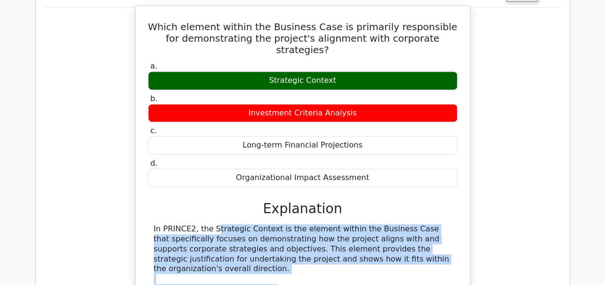
drag, startPoint x: 150, startPoint y: 140, endPoint x: 356, endPoint y: 225, distance: 223.4
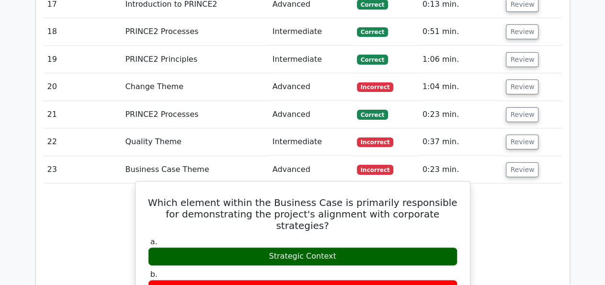
scroll to position [3574, 0]
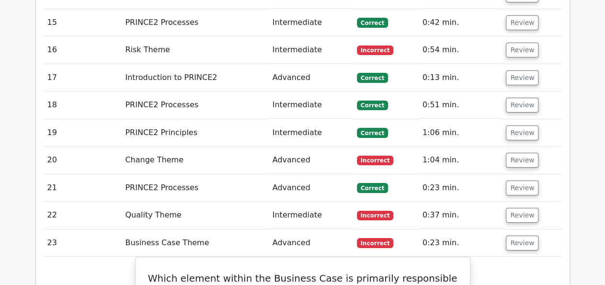
click at [529, 236] on button "Review" at bounding box center [522, 243] width 33 height 15
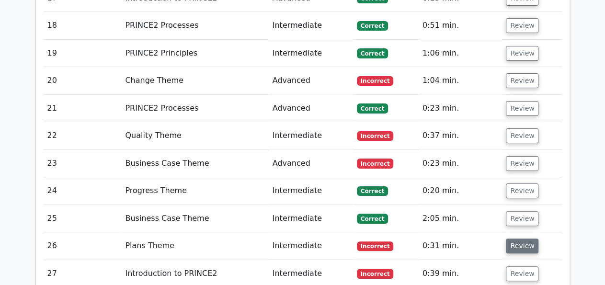
scroll to position [3674, 0]
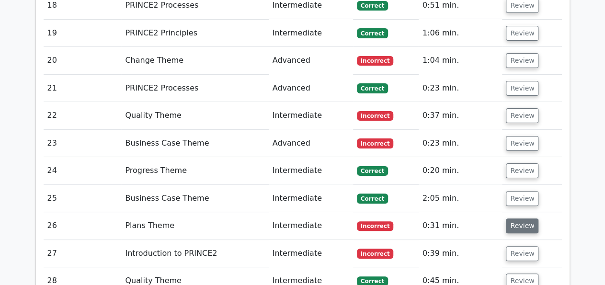
click at [525, 218] on button "Review" at bounding box center [522, 225] width 33 height 15
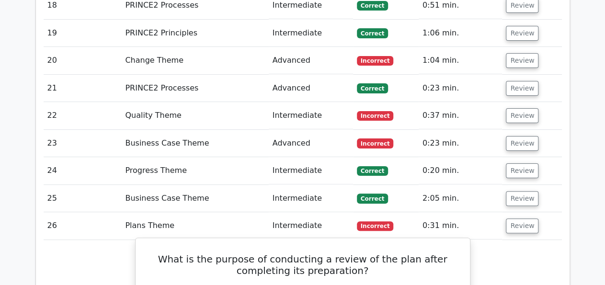
drag, startPoint x: 355, startPoint y: 107, endPoint x: 139, endPoint y: 94, distance: 216.4
drag, startPoint x: 419, startPoint y: 177, endPoint x: 188, endPoint y: 175, distance: 231.4
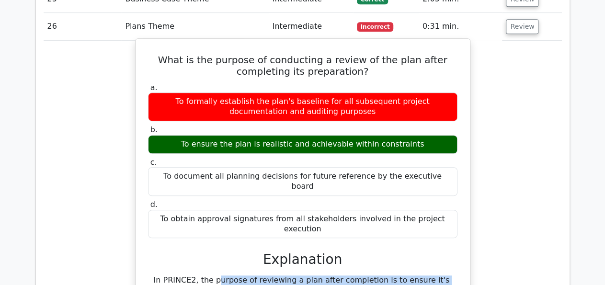
scroll to position [3881, 0]
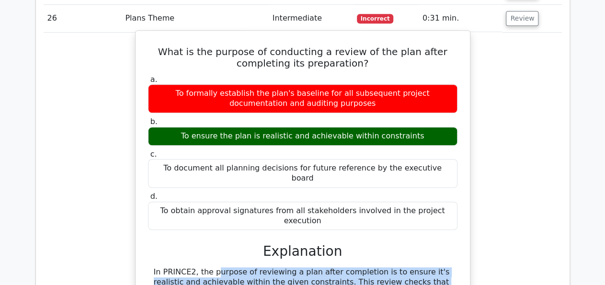
drag, startPoint x: 154, startPoint y: 146, endPoint x: 293, endPoint y: 250, distance: 173.8
click at [293, 250] on div "What is the purpose of conducting a review of the plan after completing its pre…" at bounding box center [302, 248] width 327 height 428
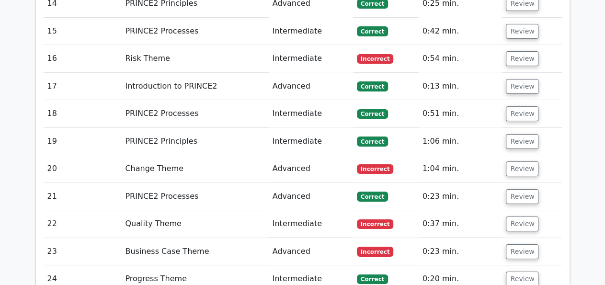
scroll to position [3533, 0]
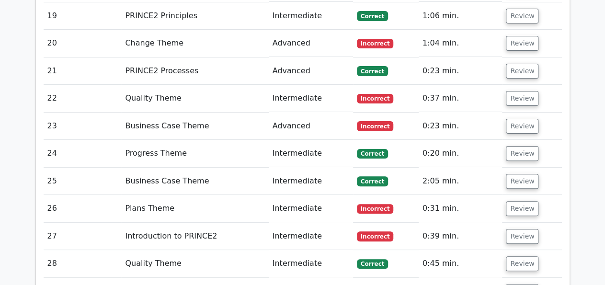
scroll to position [3732, 0]
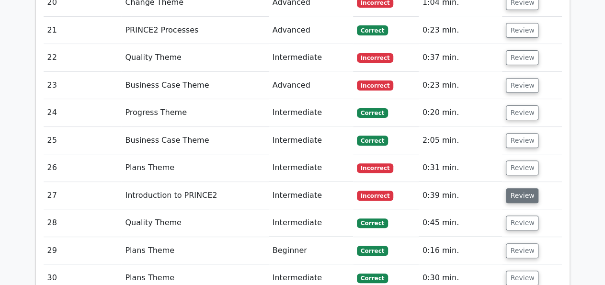
click at [516, 188] on button "Review" at bounding box center [522, 195] width 33 height 15
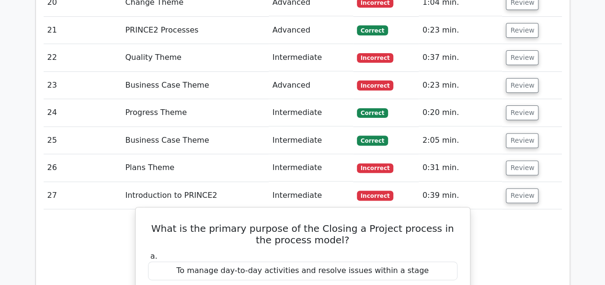
drag, startPoint x: 339, startPoint y: 78, endPoint x: 137, endPoint y: 68, distance: 201.9
drag, startPoint x: 415, startPoint y: 140, endPoint x: 174, endPoint y: 136, distance: 241.4
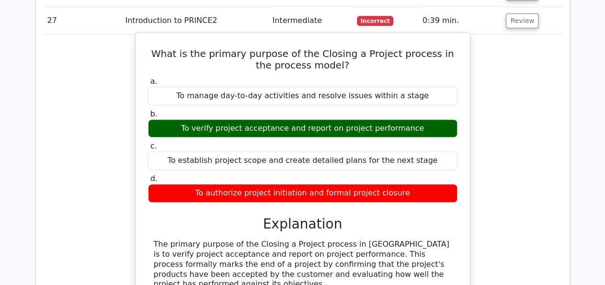
scroll to position [3931, 0]
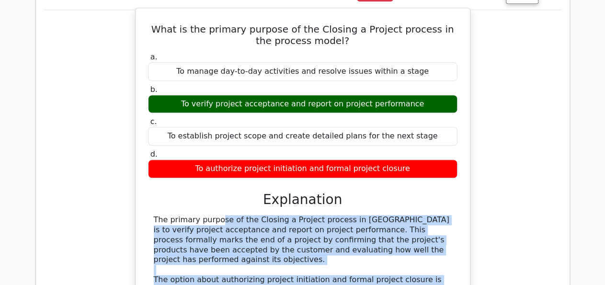
drag, startPoint x: 151, startPoint y: 54, endPoint x: 270, endPoint y: 232, distance: 213.9
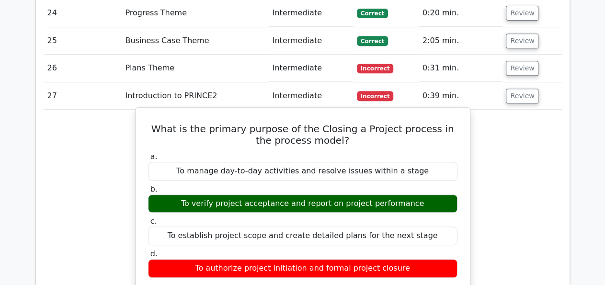
scroll to position [3582, 0]
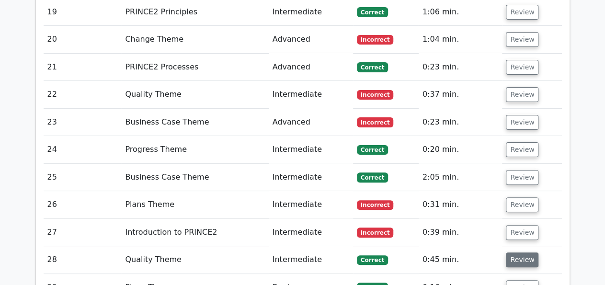
scroll to position [3732, 0]
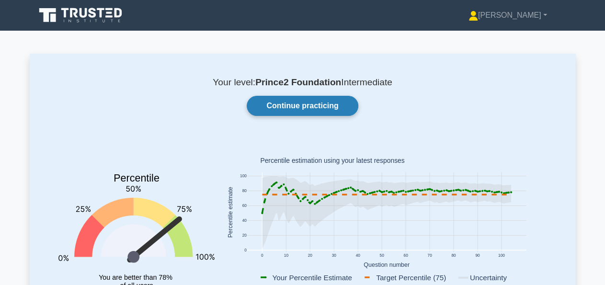
click at [289, 98] on link "Continue practicing" at bounding box center [302, 106] width 111 height 20
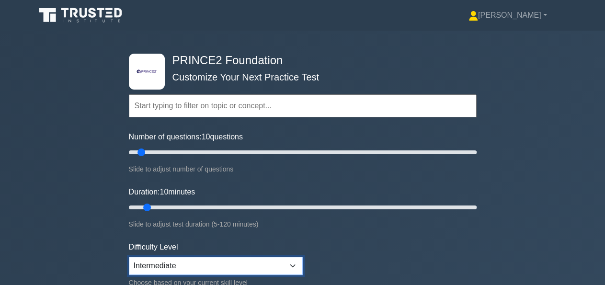
click at [129, 257] on select "Beginner Intermediate Expert" at bounding box center [216, 266] width 174 height 18
select select "expert"
click option "Expert" at bounding box center [0, 0] width 0 height 0
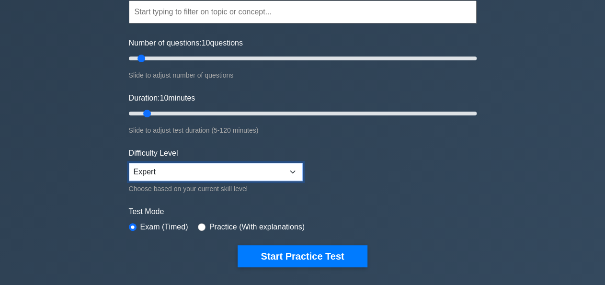
scroll to position [100, 0]
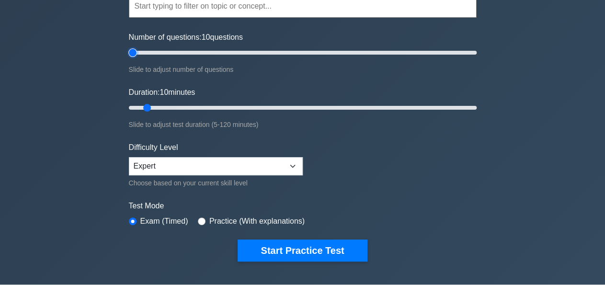
type input "5"
click at [136, 52] on input "Number of questions: 10 questions" at bounding box center [303, 52] width 348 height 11
click at [141, 107] on input "Duration: 10 minutes" at bounding box center [303, 107] width 348 height 11
type input "5"
click at [139, 109] on input "Duration: 5 minutes" at bounding box center [303, 107] width 348 height 11
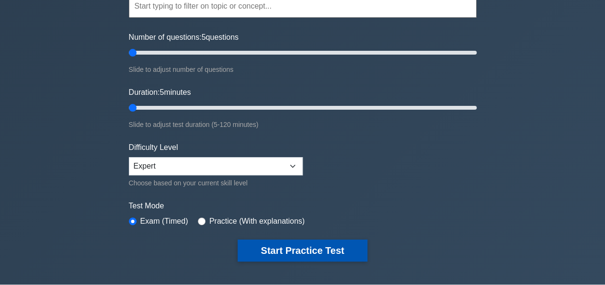
click at [281, 248] on button "Start Practice Test" at bounding box center [302, 250] width 129 height 22
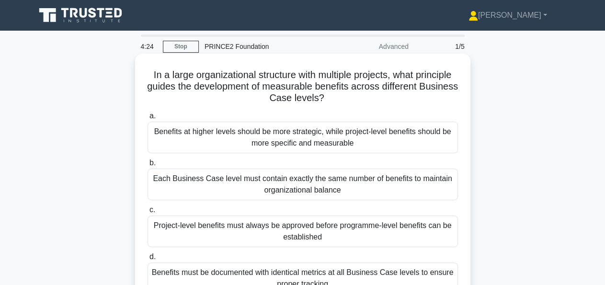
click at [308, 273] on div "Benefits must be documented with identical metrics at all Business Case levels …" at bounding box center [303, 278] width 310 height 32
click at [148, 260] on input "d. Benefits must be documented with identical metrics at all Business Case leve…" at bounding box center [148, 257] width 0 height 6
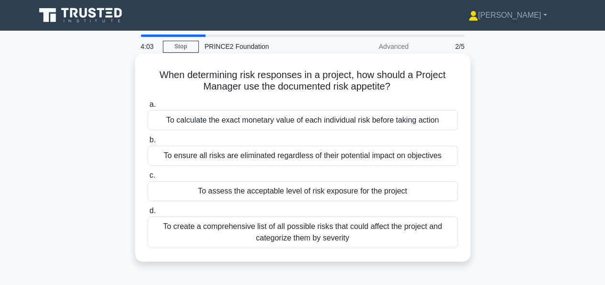
click at [344, 187] on div "To assess the acceptable level of risk exposure for the project" at bounding box center [303, 191] width 310 height 20
click at [148, 179] on input "c. To assess the acceptable level of risk exposure for the project" at bounding box center [148, 175] width 0 height 6
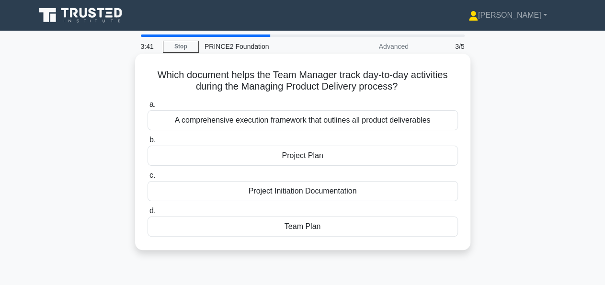
click at [308, 227] on div "Team Plan" at bounding box center [303, 227] width 310 height 20
click at [148, 214] on input "d. Team Plan" at bounding box center [148, 211] width 0 height 6
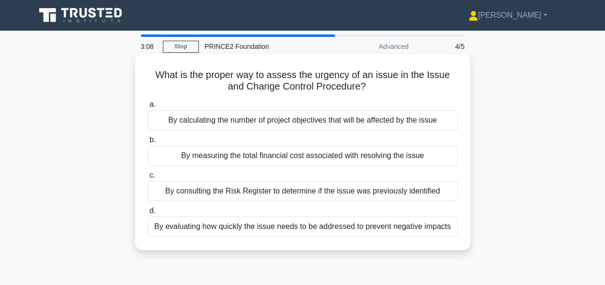
click at [309, 230] on div "By evaluating how quickly the issue needs to be addressed to prevent negative i…" at bounding box center [303, 227] width 310 height 20
click at [148, 214] on input "d. By evaluating how quickly the issue needs to be addressed to prevent negativ…" at bounding box center [148, 211] width 0 height 6
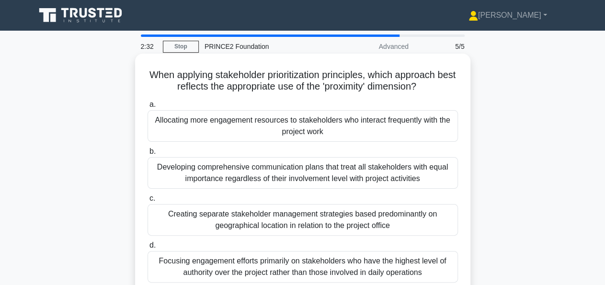
click at [329, 120] on div "Allocating more engagement resources to stakeholders who interact frequently wi…" at bounding box center [303, 126] width 310 height 32
click at [148, 108] on input "a. Allocating more engagement resources to stakeholders who interact frequently…" at bounding box center [148, 105] width 0 height 6
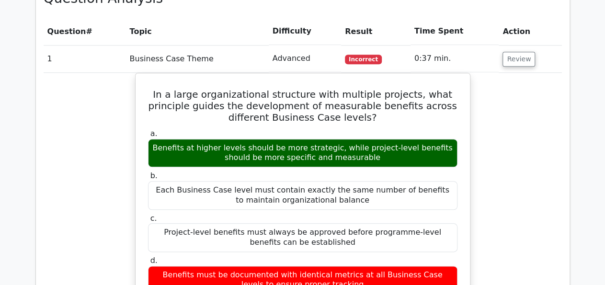
scroll to position [448, 0]
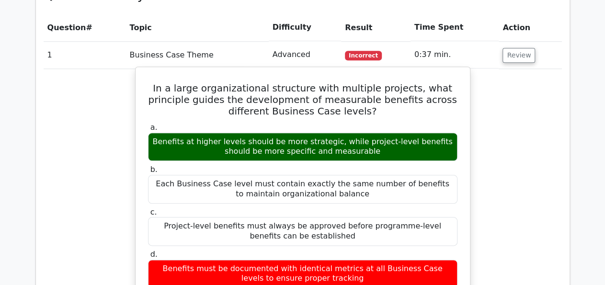
drag, startPoint x: 339, startPoint y: 109, endPoint x: 136, endPoint y: 81, distance: 205.4
copy h5 "In a large organizational structure with multiple projects, what principle guid…"
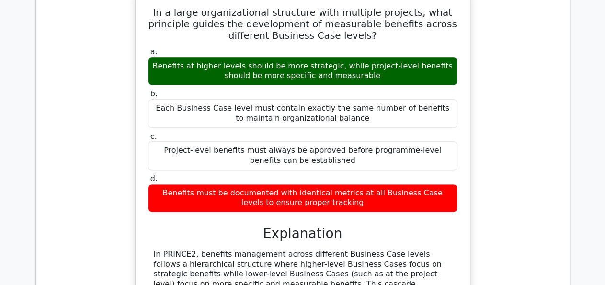
scroll to position [548, 0]
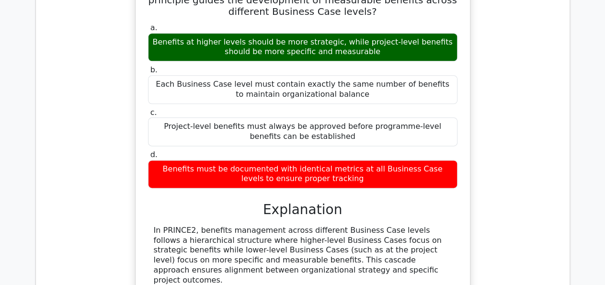
drag, startPoint x: 358, startPoint y: 52, endPoint x: 140, endPoint y: 41, distance: 217.7
click at [140, 41] on div "In a large organizational structure with multiple projects, what principle guid…" at bounding box center [302, 245] width 327 height 548
copy div "Benefits at higher levels should be more strategic, while project-level benefit…"
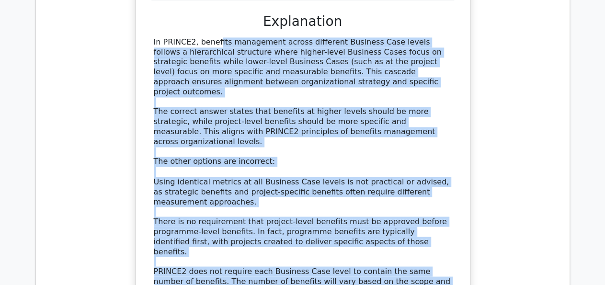
scroll to position [784, 0]
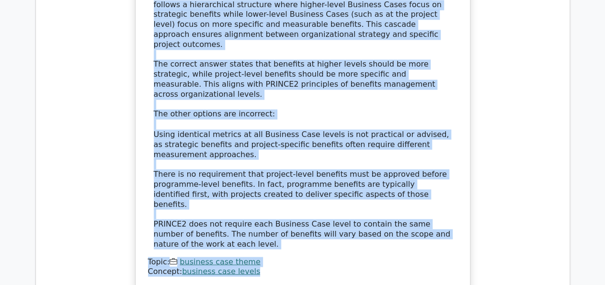
drag, startPoint x: 153, startPoint y: 76, endPoint x: 292, endPoint y: 234, distance: 210.4
click at [292, 234] on div "In a large organizational structure with multiple projects, what principle guid…" at bounding box center [302, 10] width 327 height 548
copy div "In PRINCE2, benefits management across different Business Case levels follows a…"
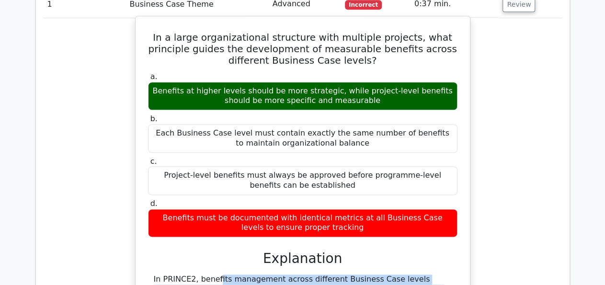
scroll to position [485, 0]
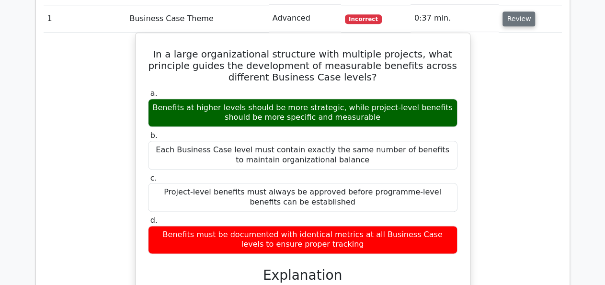
click at [514, 21] on button "Review" at bounding box center [518, 18] width 33 height 15
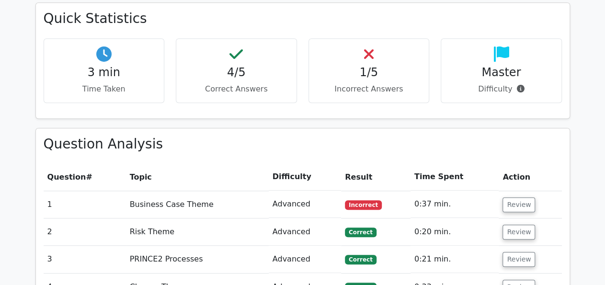
scroll to position [498, 0]
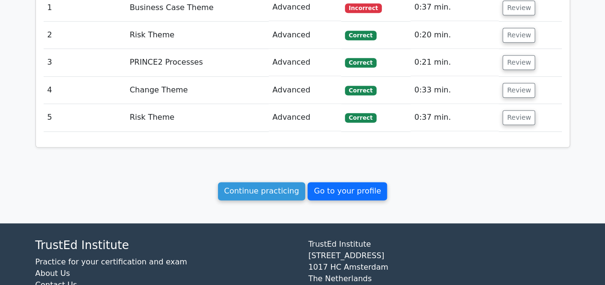
click at [353, 184] on link "Go to your profile" at bounding box center [348, 191] width 80 height 18
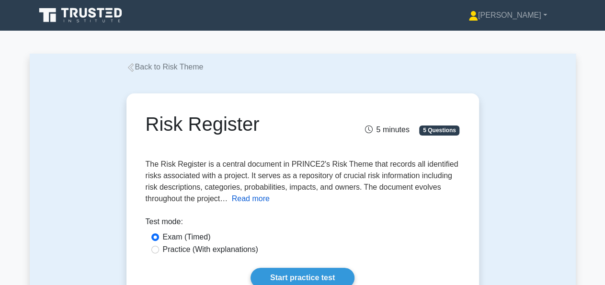
click at [254, 198] on button "Read more" at bounding box center [251, 198] width 38 height 11
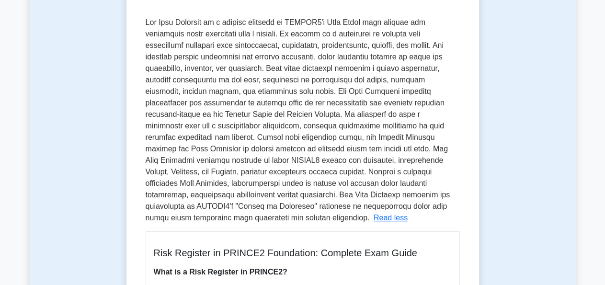
scroll to position [149, 0]
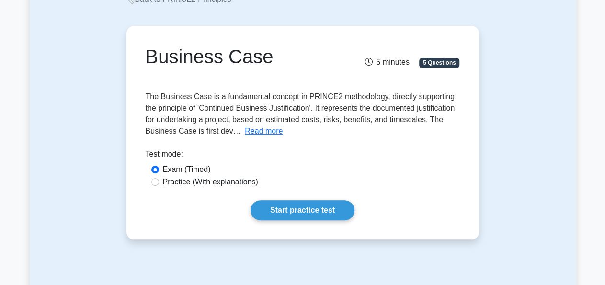
scroll to position [100, 0]
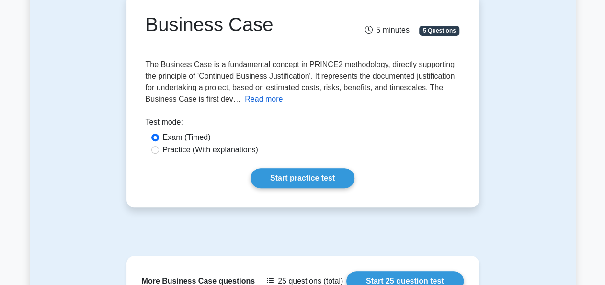
click at [270, 102] on button "Read more" at bounding box center [264, 98] width 38 height 11
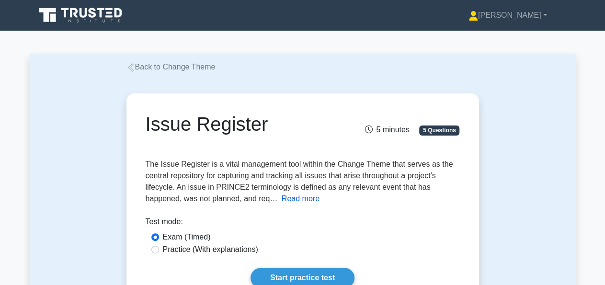
click at [289, 204] on button "Read more" at bounding box center [301, 198] width 38 height 11
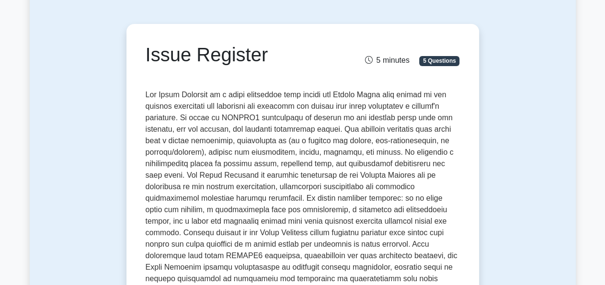
scroll to position [75, 0]
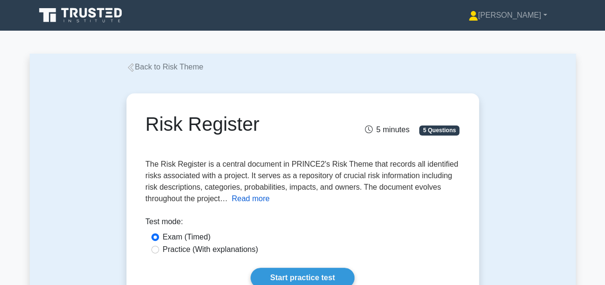
click at [264, 199] on button "Read more" at bounding box center [251, 198] width 38 height 11
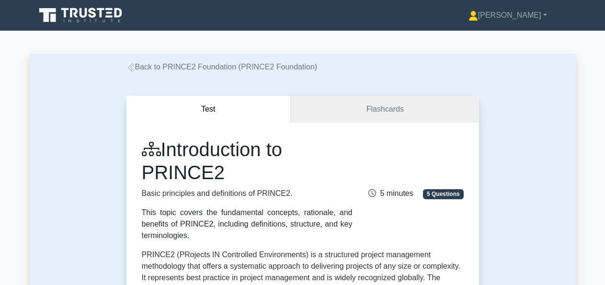
scroll to position [149, 0]
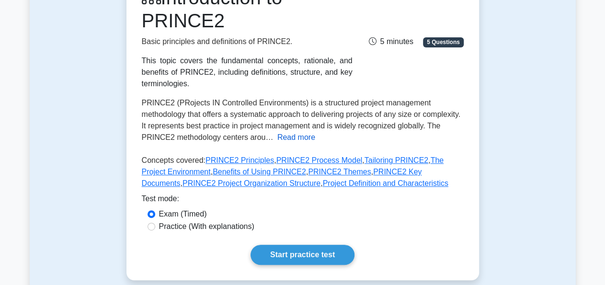
click at [305, 140] on button "Read more" at bounding box center [296, 137] width 38 height 11
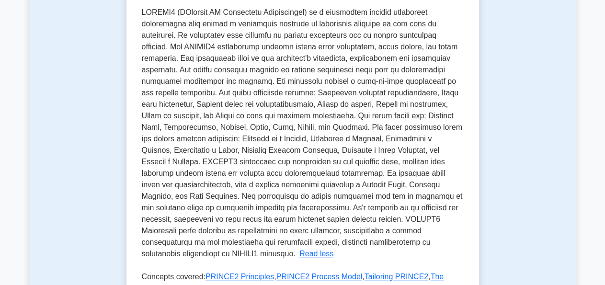
scroll to position [249, 0]
